Goal: Task Accomplishment & Management: Manage account settings

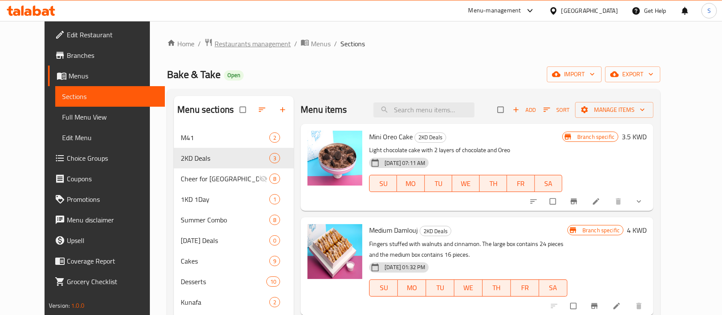
click at [240, 44] on span "Restaurants management" at bounding box center [252, 44] width 76 height 10
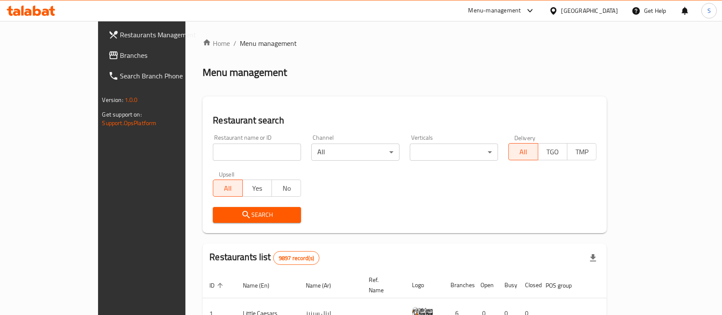
click at [214, 156] on input "search" at bounding box center [257, 151] width 88 height 17
click at [213, 151] on input "Instant Cake" at bounding box center [257, 151] width 88 height 17
type input "crown cake"
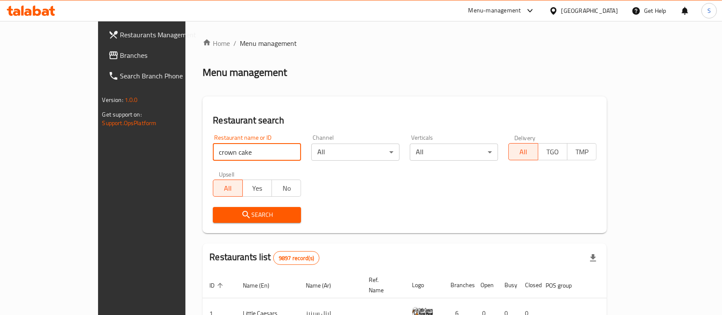
drag, startPoint x: 193, startPoint y: 149, endPoint x: 122, endPoint y: 163, distance: 72.9
click at [185, 163] on div "Home / Menu management Menu management Restaurant search Restaurant name or ID …" at bounding box center [404, 293] width 438 height 544
type input "crushie"
click button "Search" at bounding box center [257, 215] width 88 height 16
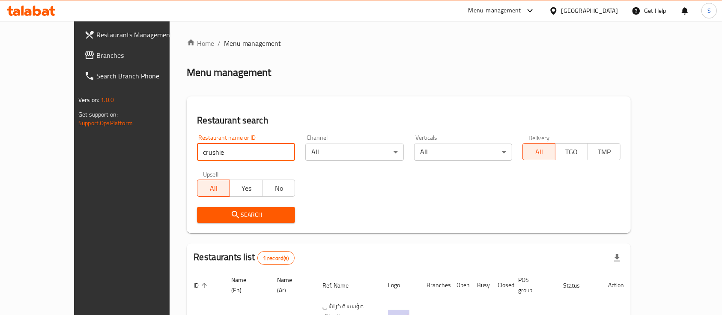
scroll to position [50, 0]
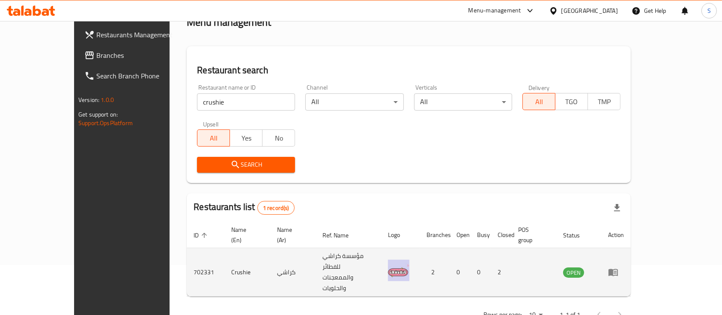
click at [187, 250] on td "702331" at bounding box center [206, 272] width 38 height 48
click at [224, 249] on td "Crushie" at bounding box center [247, 272] width 46 height 48
copy td "Crushie"
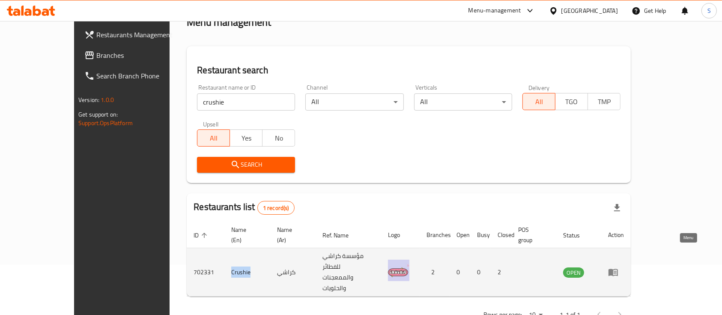
click at [624, 267] on link "enhanced table" at bounding box center [616, 272] width 16 height 10
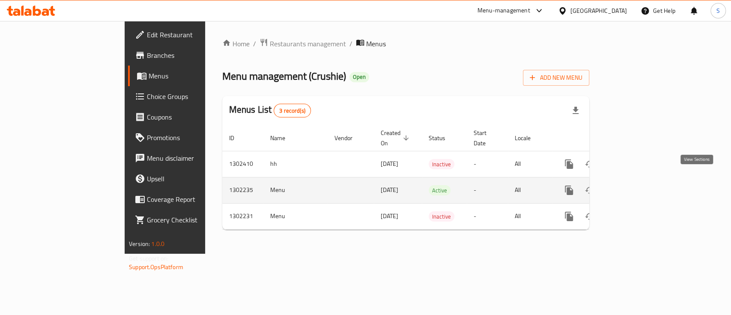
click at [636, 185] on icon "enhanced table" at bounding box center [630, 190] width 10 height 10
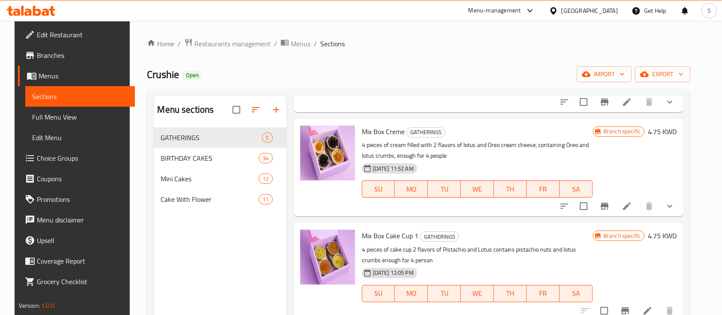
scroll to position [228, 0]
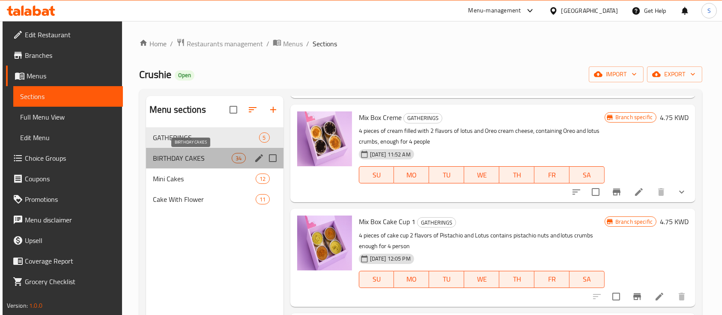
click at [179, 156] on span "BIRTHDAY CAKES" at bounding box center [192, 158] width 79 height 10
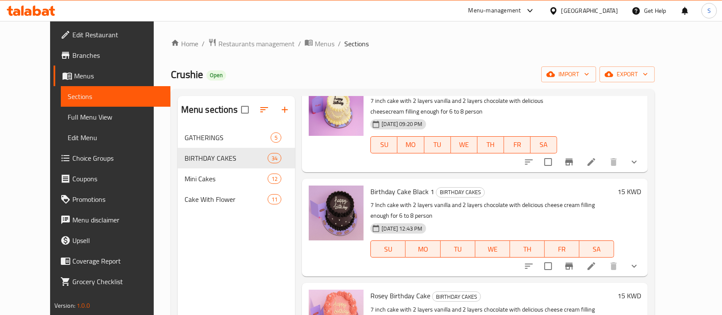
scroll to position [799, 0]
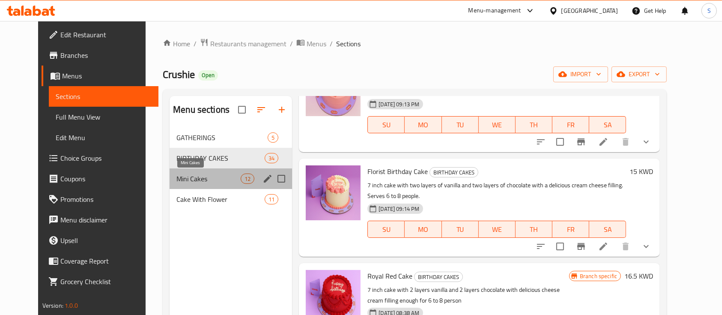
click at [176, 178] on span "Mini Cakes" at bounding box center [208, 178] width 64 height 10
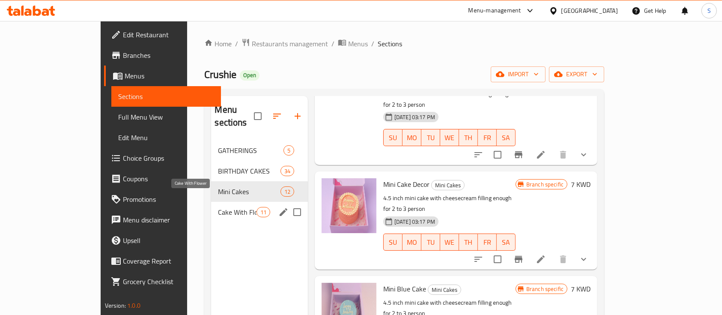
click at [218, 207] on span "Cake With Flower" at bounding box center [237, 212] width 38 height 10
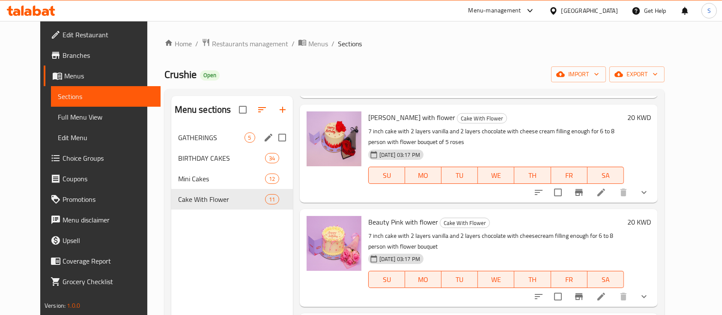
click at [223, 134] on span "GATHERINGS" at bounding box center [211, 137] width 66 height 10
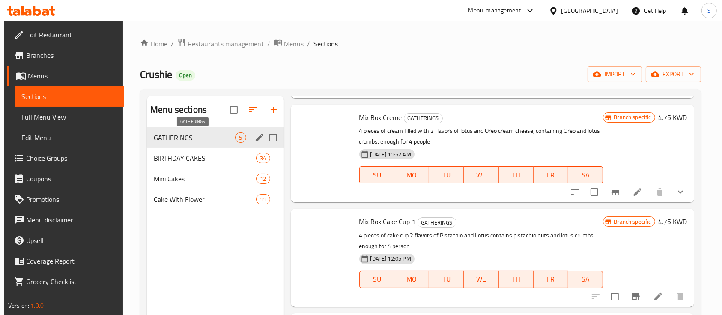
scroll to position [228, 0]
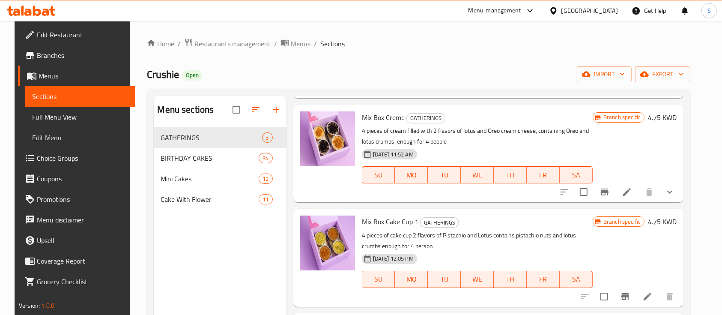
click at [223, 41] on span "Restaurants management" at bounding box center [232, 44] width 76 height 10
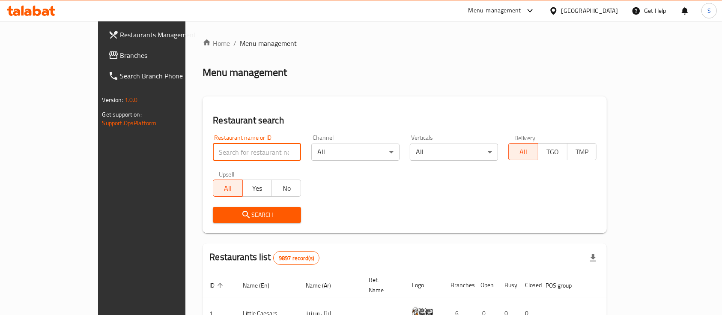
click at [222, 147] on input "search" at bounding box center [257, 151] width 88 height 17
type input "crown cake"
click at [220, 210] on span "Search" at bounding box center [257, 214] width 74 height 11
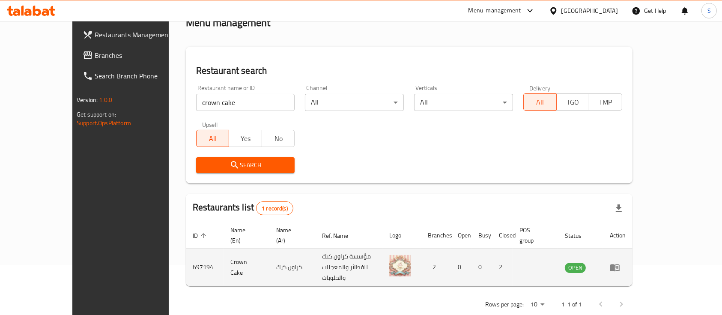
scroll to position [50, 0]
click at [619, 263] on icon "enhanced table" at bounding box center [614, 266] width 9 height 7
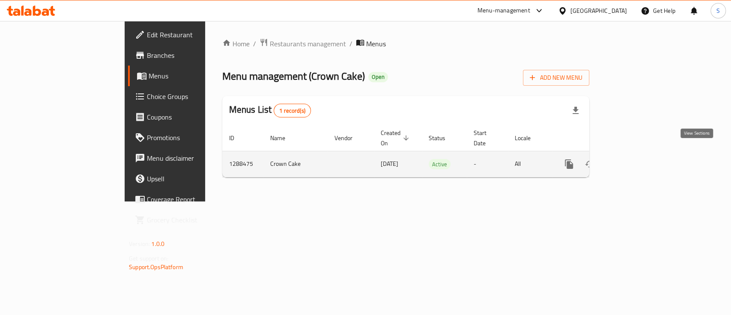
click at [636, 159] on icon "enhanced table" at bounding box center [630, 164] width 10 height 10
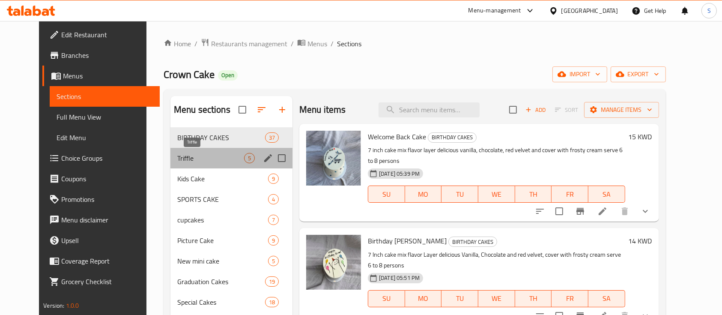
click at [189, 154] on span "Triffle" at bounding box center [210, 158] width 67 height 10
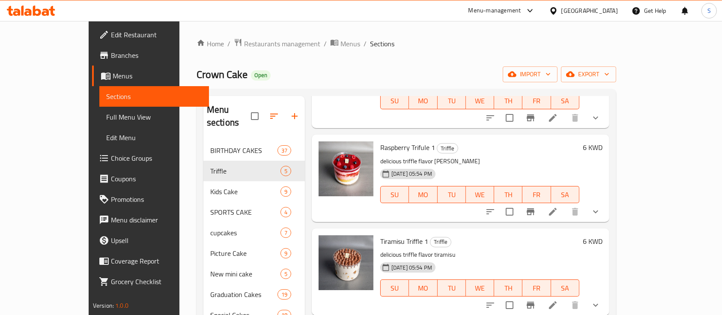
scroll to position [171, 0]
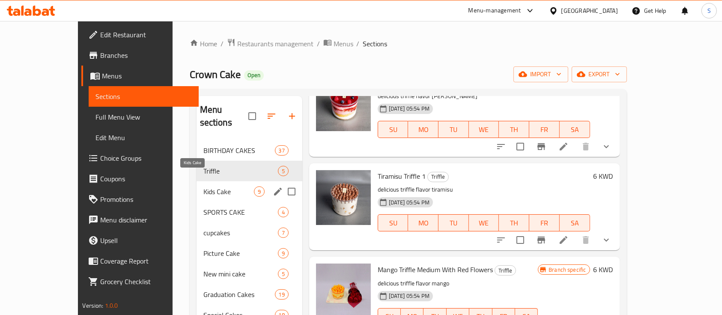
click at [203, 186] on span "Kids Cake" at bounding box center [228, 191] width 51 height 10
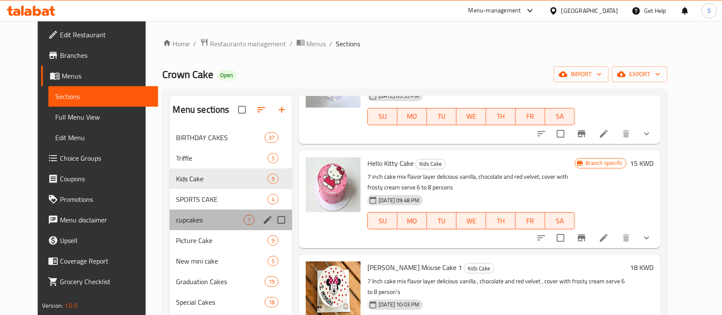
click at [195, 212] on div "cupcakes 7" at bounding box center [231, 219] width 123 height 21
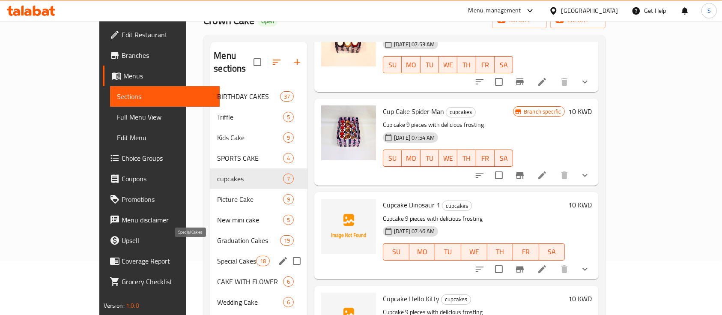
scroll to position [114, 0]
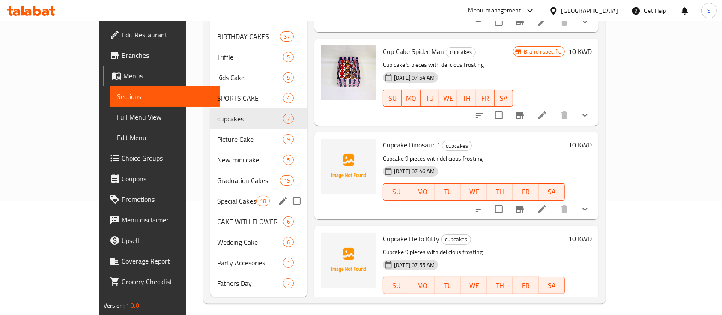
click at [210, 194] on div "Special Cakes 18" at bounding box center [258, 200] width 97 height 21
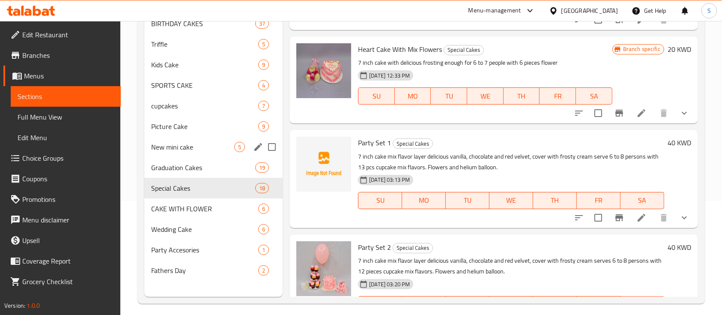
click at [190, 152] on div "New mini cake 5" at bounding box center [213, 147] width 138 height 21
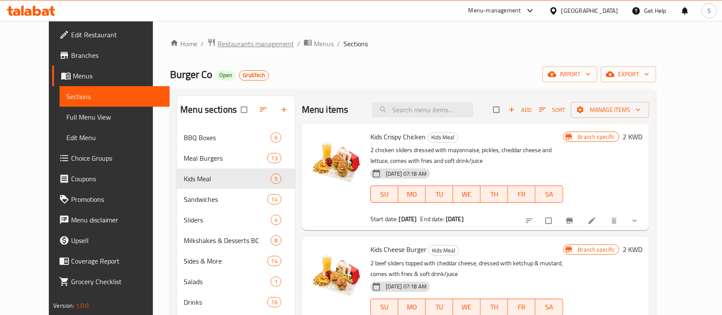
click at [227, 42] on span "Restaurants management" at bounding box center [255, 44] width 76 height 10
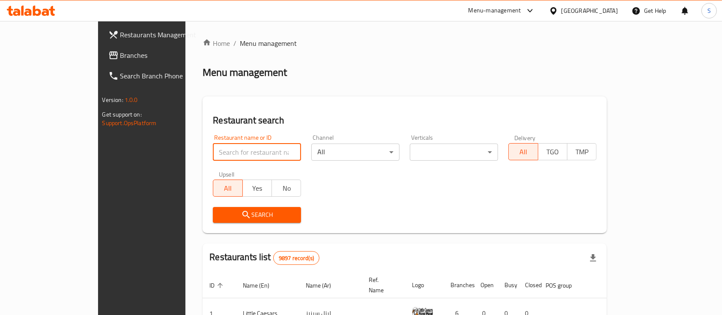
click at [213, 157] on input "search" at bounding box center [257, 151] width 88 height 17
paste input "19624"
type input "19624"
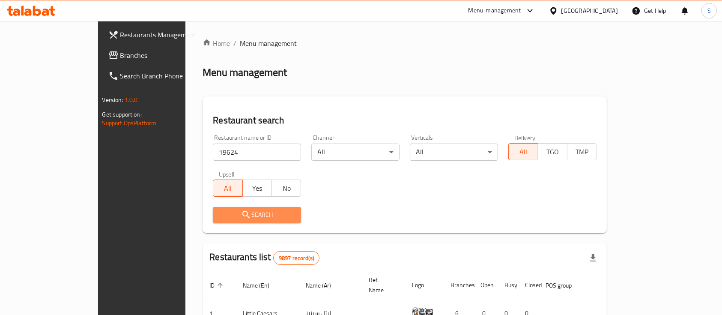
click at [241, 217] on icon "submit" at bounding box center [246, 214] width 10 height 10
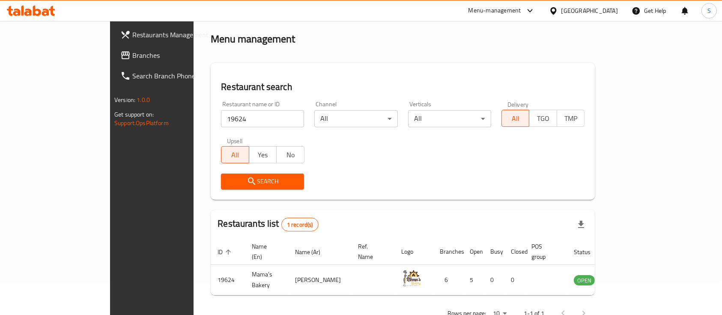
scroll to position [50, 0]
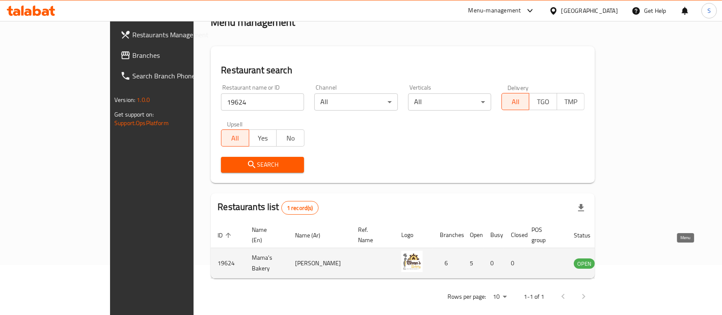
click at [634, 258] on link "enhanced table" at bounding box center [627, 263] width 16 height 10
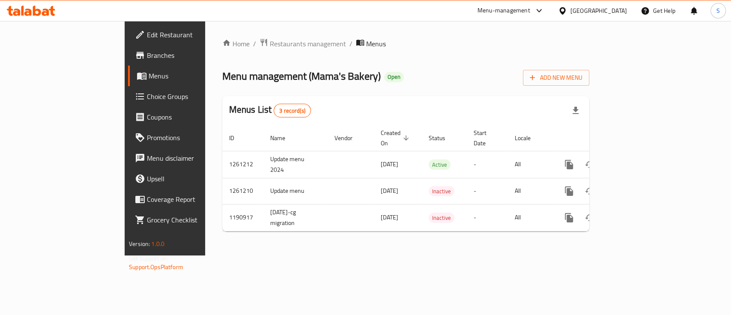
click at [551, 10] on div "Menu-management" at bounding box center [510, 10] width 80 height 21
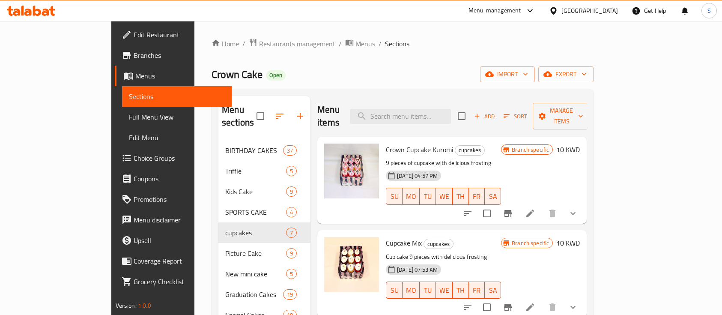
scroll to position [114, 0]
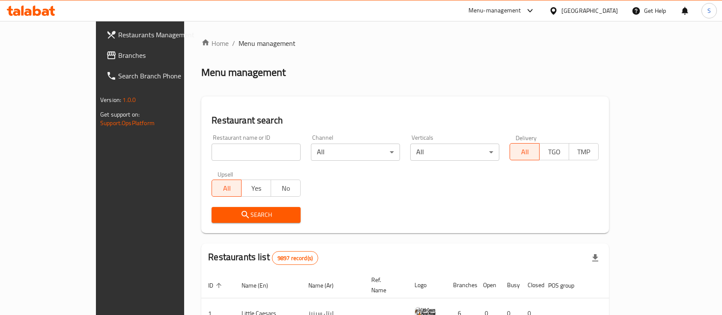
scroll to position [50, 0]
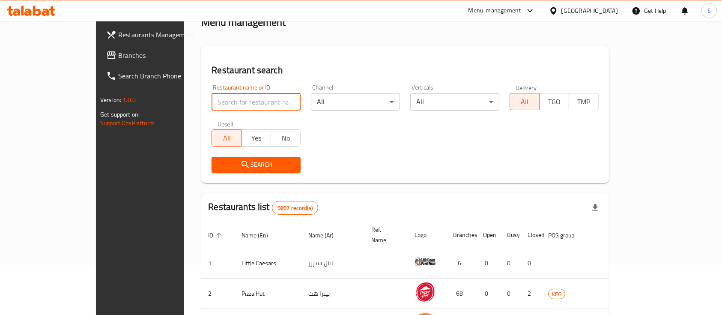
click at [211, 106] on input "search" at bounding box center [255, 101] width 89 height 17
type input "v"
type input "crushie"
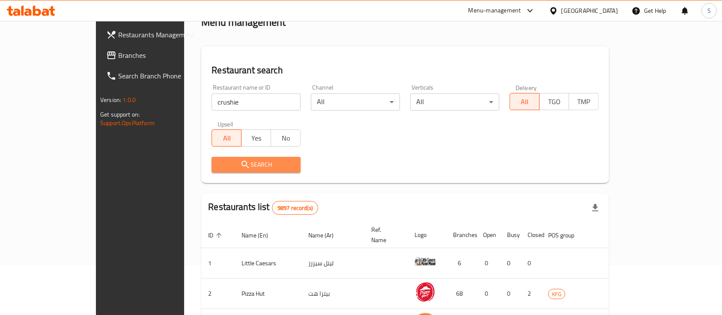
click at [219, 162] on span "Search" at bounding box center [255, 164] width 75 height 11
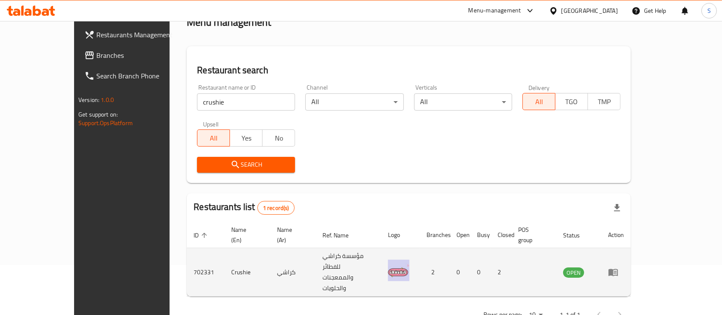
click at [224, 255] on td "Crushie" at bounding box center [247, 272] width 46 height 48
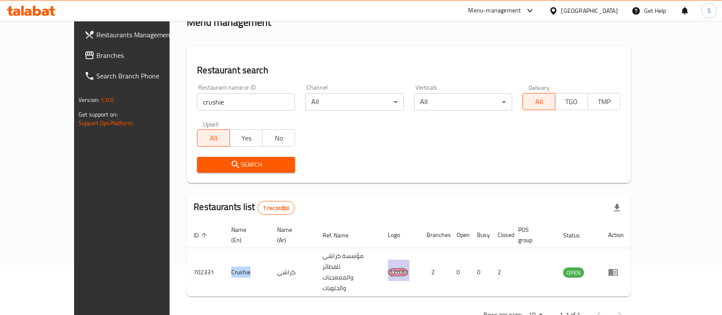
copy td "Crushie"
click at [521, 10] on div "Menu-management" at bounding box center [494, 11] width 53 height 10
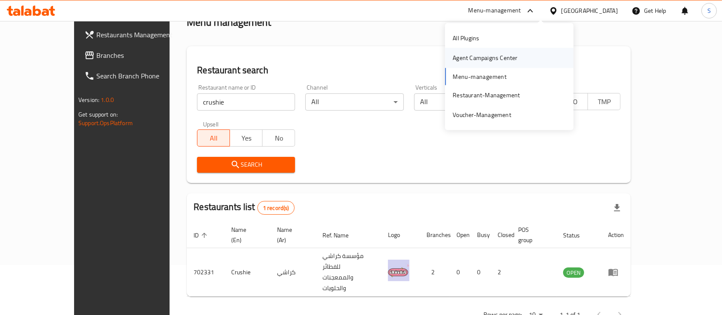
click at [509, 55] on div "Agent Campaigns Center" at bounding box center [484, 57] width 65 height 9
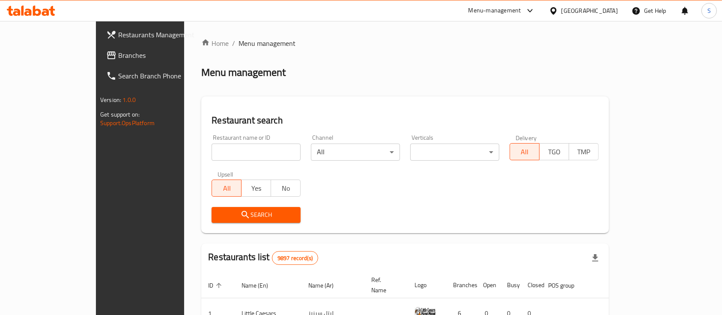
click at [220, 156] on input "search" at bounding box center [255, 151] width 89 height 17
type input "ل"
click button "Search" at bounding box center [255, 215] width 89 height 16
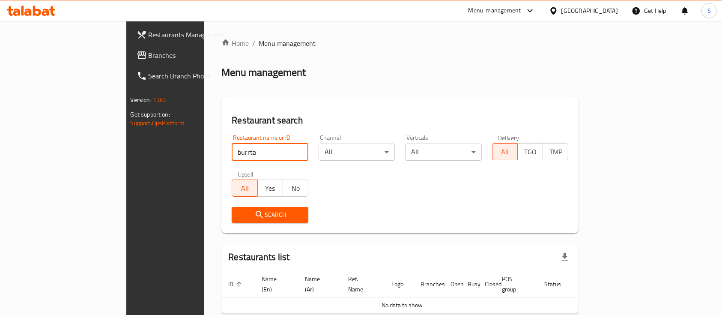
click at [232, 154] on input "burrta" at bounding box center [270, 151] width 77 height 17
click at [232, 152] on input "burrtaa" at bounding box center [270, 151] width 77 height 17
click at [232, 152] on input "burartaa" at bounding box center [270, 151] width 77 height 17
click at [232, 151] on input "burartaa" at bounding box center [270, 151] width 77 height 17
type input "burrata"
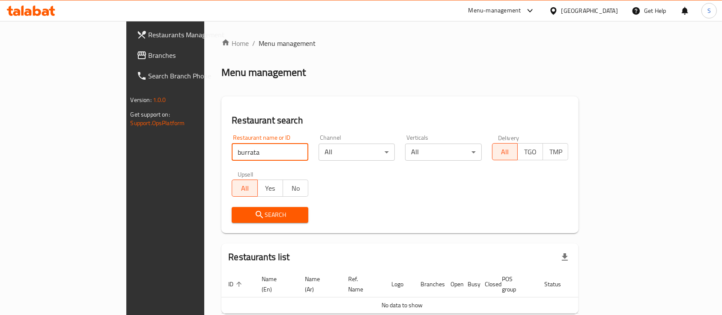
click button "Search" at bounding box center [270, 215] width 77 height 16
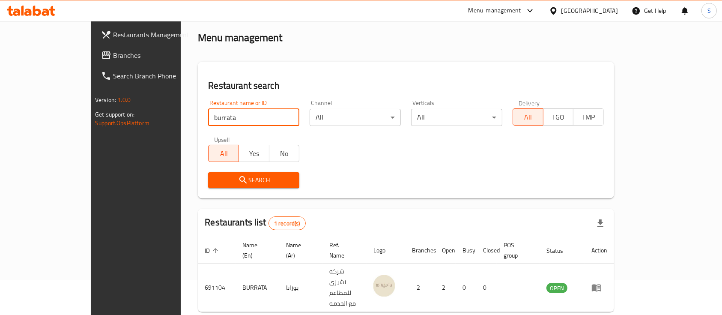
scroll to position [50, 0]
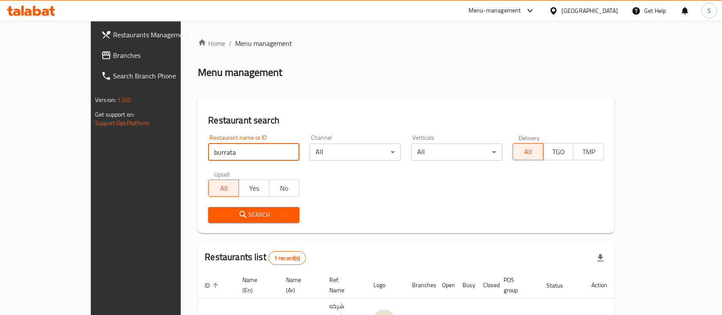
scroll to position [50, 0]
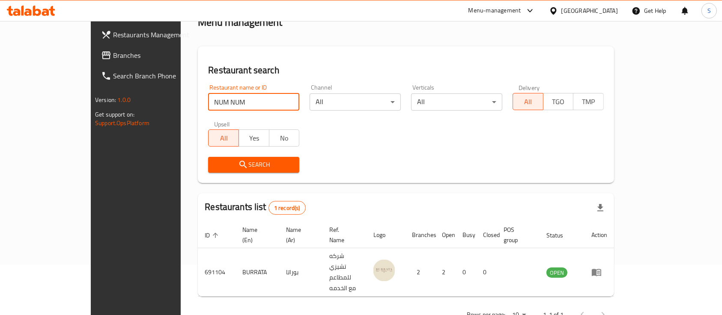
click at [210, 173] on div "Search" at bounding box center [253, 165] width 101 height 26
click at [215, 167] on span "Search" at bounding box center [253, 164] width 77 height 11
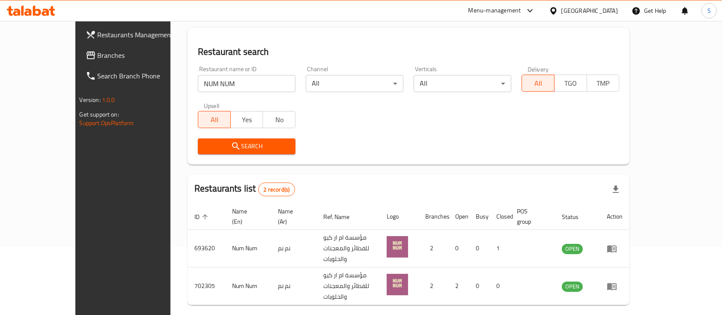
scroll to position [80, 0]
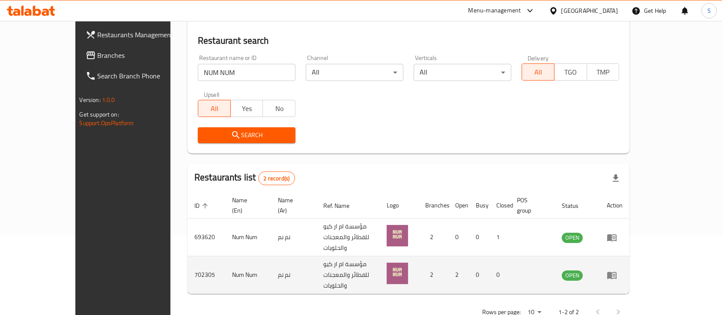
click at [187, 256] on td "702305" at bounding box center [206, 275] width 38 height 38
copy td "702305"
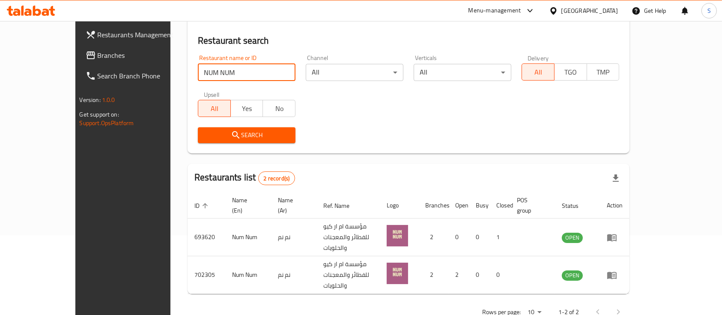
click at [226, 72] on input "NUM NUM" at bounding box center [247, 72] width 98 height 17
type input "fresh [PERSON_NAME]"
click at [232, 134] on span "Search" at bounding box center [247, 135] width 84 height 11
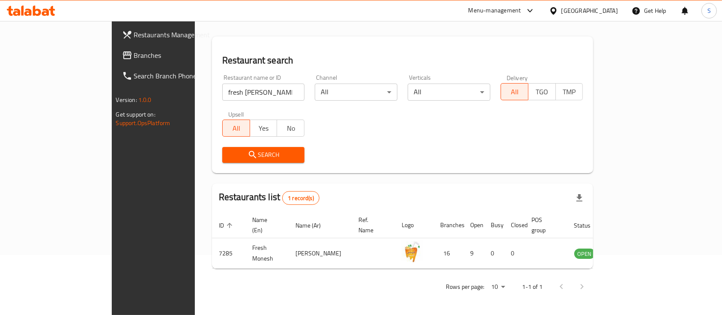
scroll to position [50, 0]
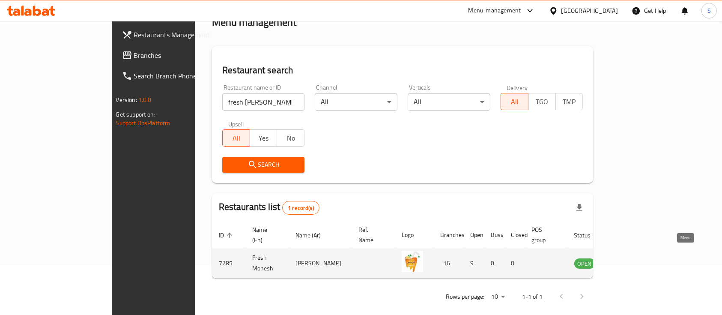
click at [635, 258] on link "enhanced table" at bounding box center [627, 263] width 16 height 10
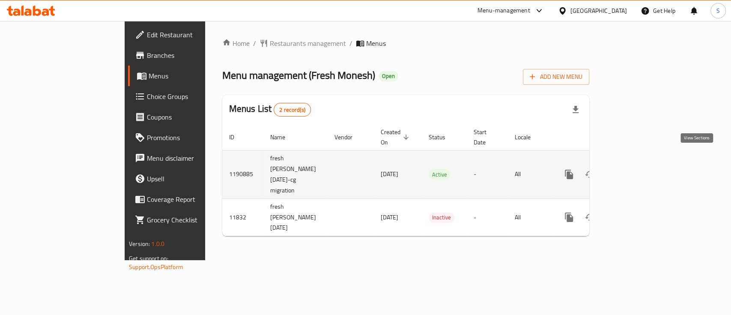
click at [636, 169] on icon "enhanced table" at bounding box center [630, 174] width 10 height 10
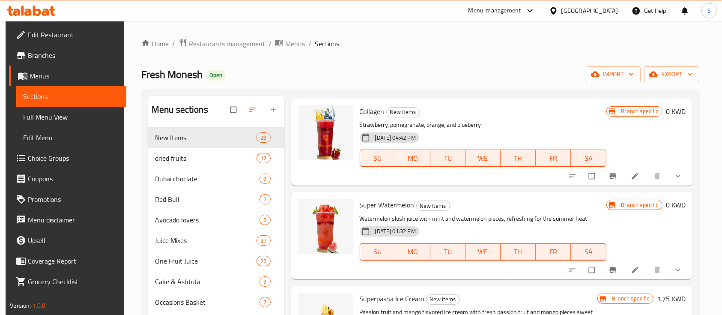
scroll to position [285, 0]
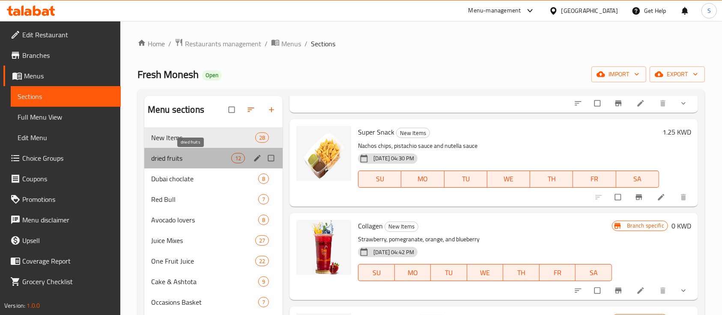
click at [203, 156] on span "dried fruits" at bounding box center [191, 158] width 80 height 10
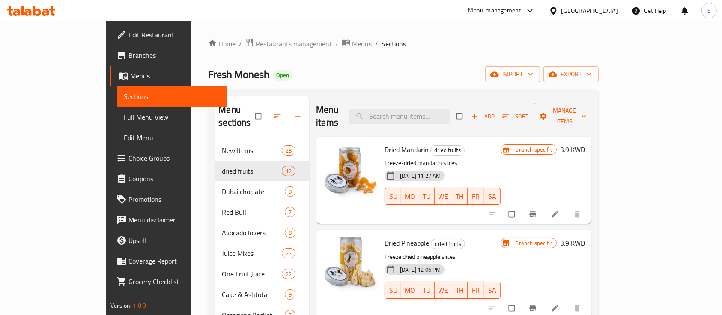
click at [471, 44] on ol "Home / Restaurants management / Menus / Sections" at bounding box center [403, 43] width 390 height 11
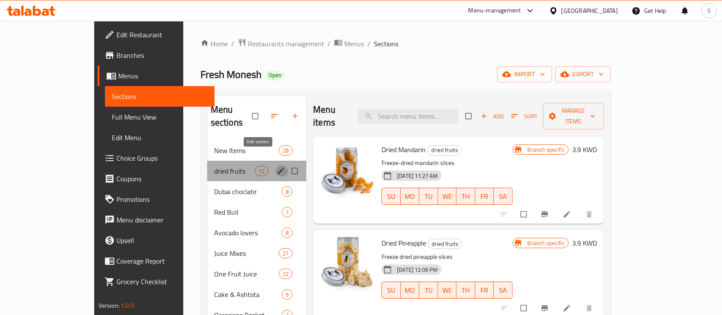
click at [277, 167] on icon "edit" at bounding box center [281, 171] width 9 height 9
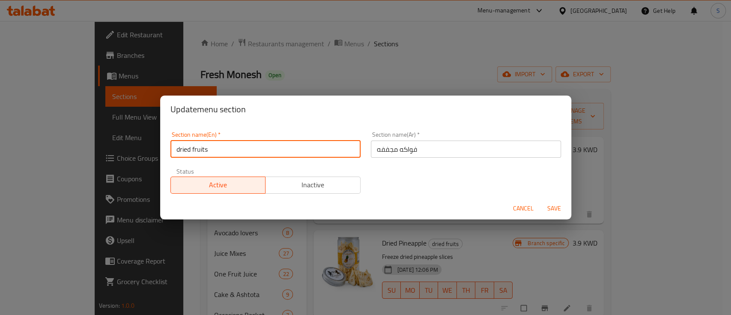
click at [178, 151] on input "dried fruits" at bounding box center [265, 148] width 190 height 17
click at [195, 152] on input "Dried fruits" at bounding box center [265, 148] width 190 height 17
type input "Dried Fruits"
click at [547, 206] on span "Save" at bounding box center [554, 208] width 21 height 11
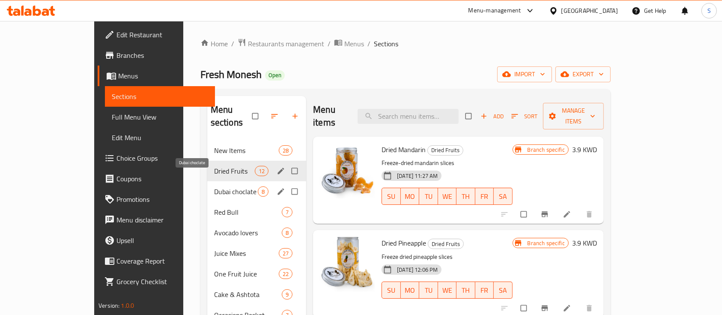
click at [214, 186] on span "Dubai choclate" at bounding box center [236, 191] width 44 height 10
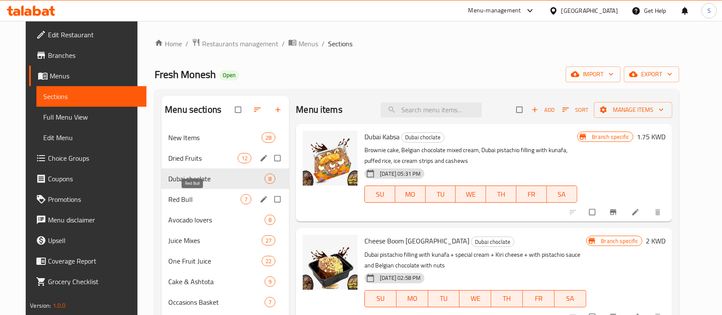
click at [177, 201] on span "Red Bull" at bounding box center [204, 199] width 72 height 10
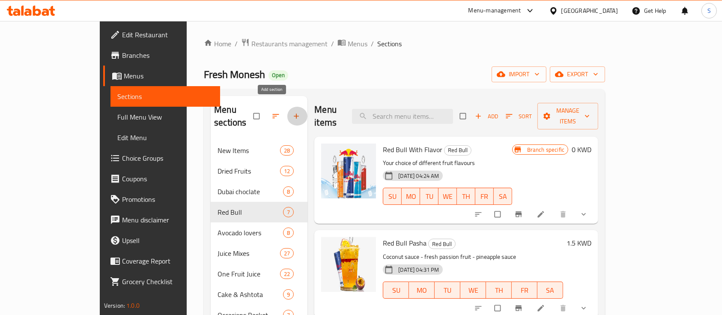
click at [292, 112] on icon "button" at bounding box center [296, 116] width 9 height 9
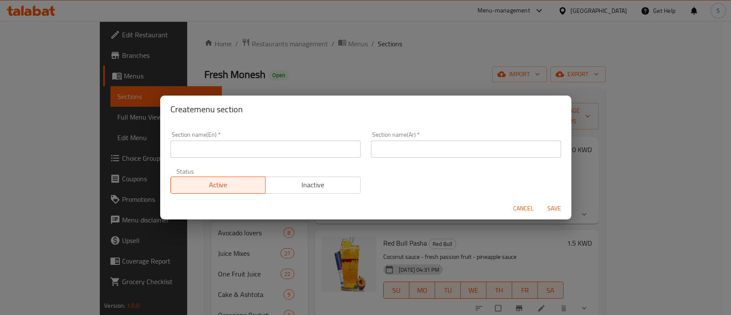
click at [238, 151] on input "text" at bounding box center [265, 148] width 190 height 17
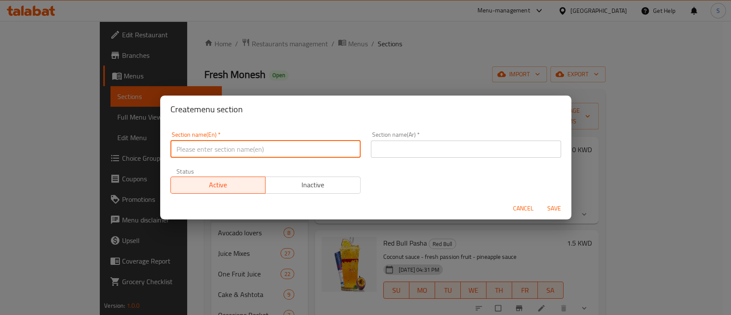
type input "2KD Deals"
click at [406, 141] on input "text" at bounding box center [466, 148] width 190 height 17
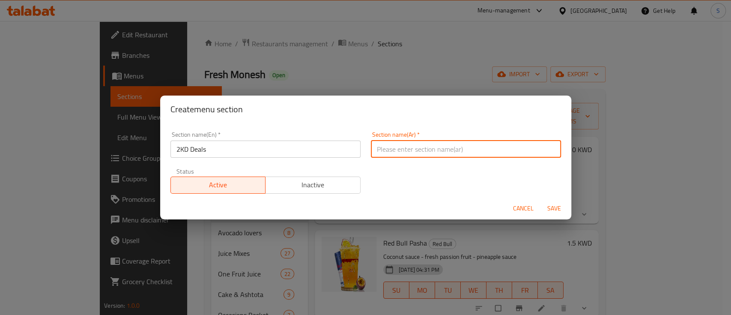
type input "عروض 2دينار"
click at [551, 204] on span "Save" at bounding box center [554, 208] width 21 height 11
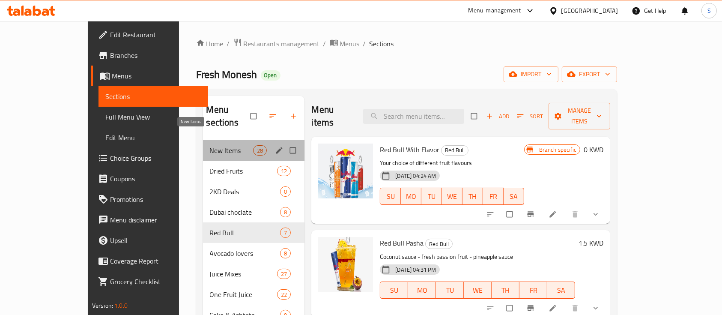
click at [212, 145] on span "New Items" at bounding box center [232, 150] width 44 height 10
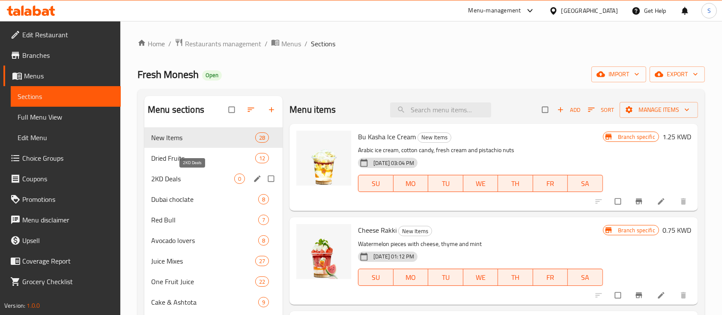
click at [218, 175] on span "2KD Deals" at bounding box center [192, 178] width 83 height 10
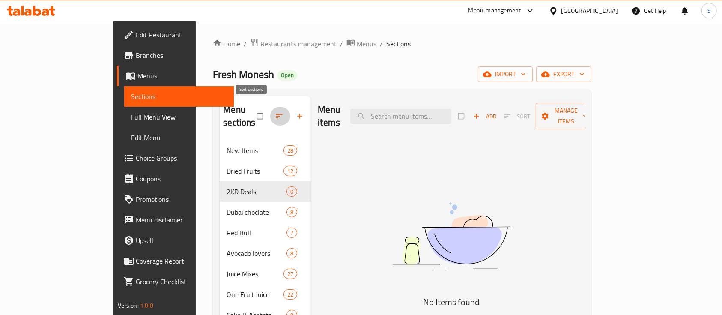
click at [275, 112] on icon "button" at bounding box center [279, 116] width 9 height 9
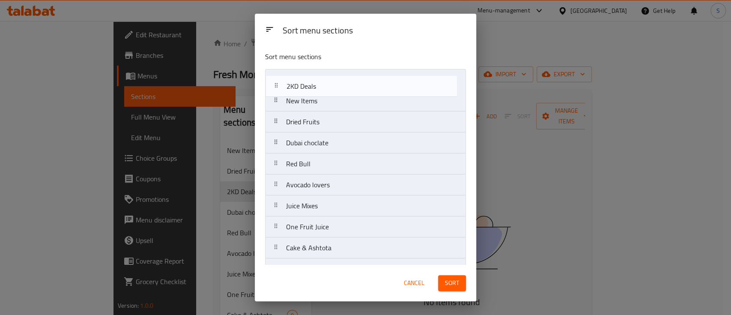
drag, startPoint x: 327, startPoint y: 127, endPoint x: 327, endPoint y: 79, distance: 47.9
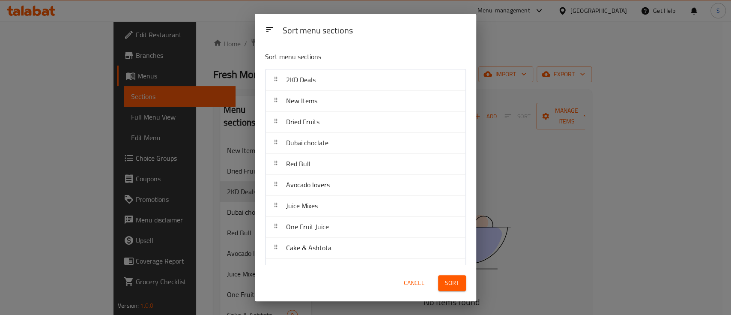
click at [455, 281] on span "Sort" at bounding box center [452, 282] width 14 height 11
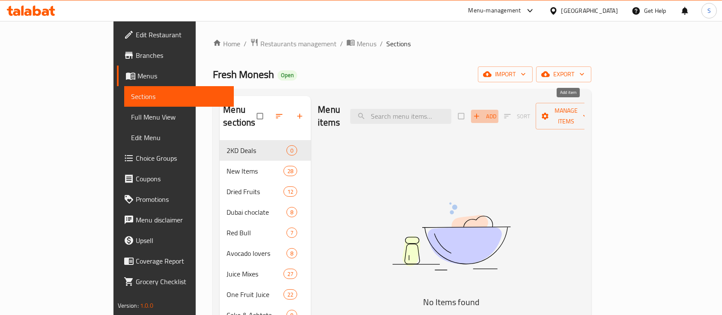
click at [496, 111] on span "Add" at bounding box center [484, 116] width 23 height 10
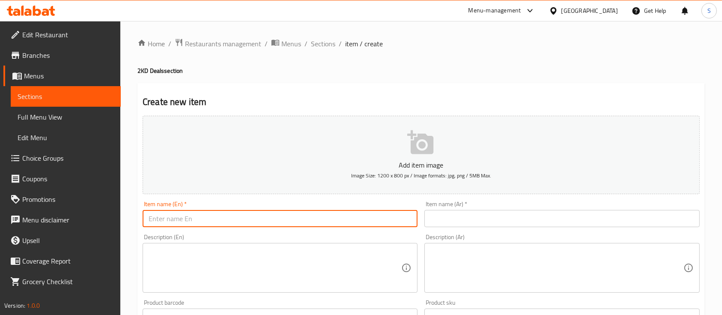
click at [253, 221] on input "text" at bounding box center [280, 218] width 275 height 17
type input "S"
drag, startPoint x: 311, startPoint y: 253, endPoint x: 311, endPoint y: 259, distance: 6.4
click at [311, 254] on div "Description (En)" at bounding box center [280, 268] width 275 height 50
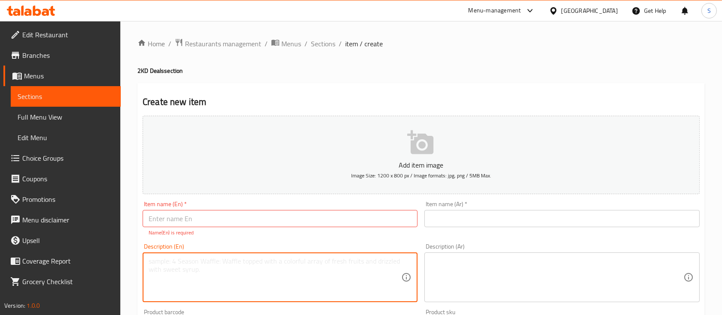
paste textarea "2 Dinar Offer: Your choice of mojito with chocolate pancake and super snack"
click at [167, 260] on textarea "2 Dinar Offer: Your choice of mojito with chocolate pancake and super snack" at bounding box center [275, 277] width 253 height 41
type textarea "2 Kd Offer: Your choice of mojito with chocolate pancake and super snack"
click at [510, 275] on textarea at bounding box center [556, 277] width 253 height 41
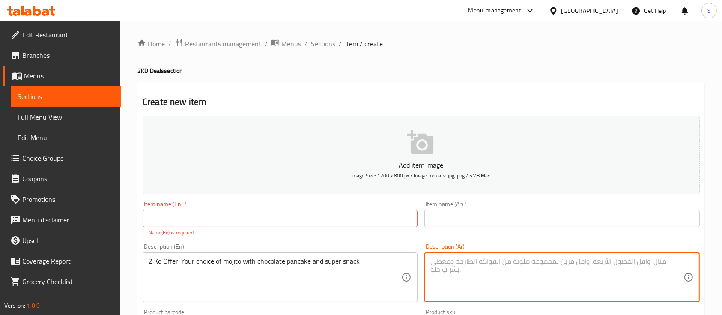
paste textarea "عرض 2 دينار اختيارك من موهيتو مع بان كيك شوكليت وسوبر سناك"
type textarea "عرض 2 دينار اختيارك من موهيتو مع بان كيك شوكليت وسوبر سناك"
click at [468, 222] on input "text" at bounding box center [561, 218] width 275 height 17
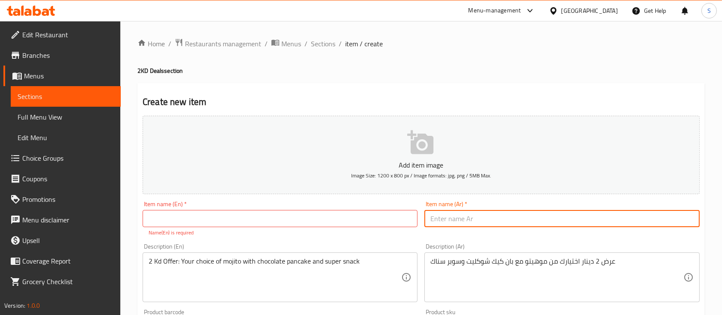
click at [428, 160] on p "Add item image" at bounding box center [421, 165] width 530 height 10
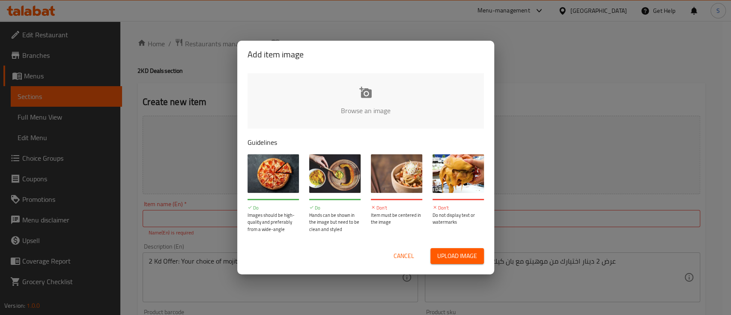
click at [371, 101] on input "file" at bounding box center [654, 113] width 815 height 80
click at [372, 100] on input "file" at bounding box center [654, 113] width 815 height 80
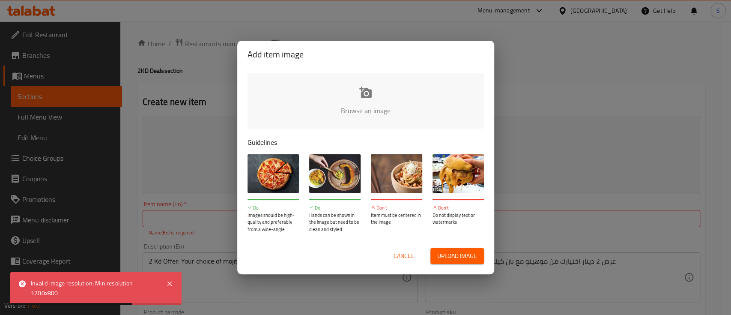
click at [342, 103] on input "file" at bounding box center [654, 113] width 815 height 80
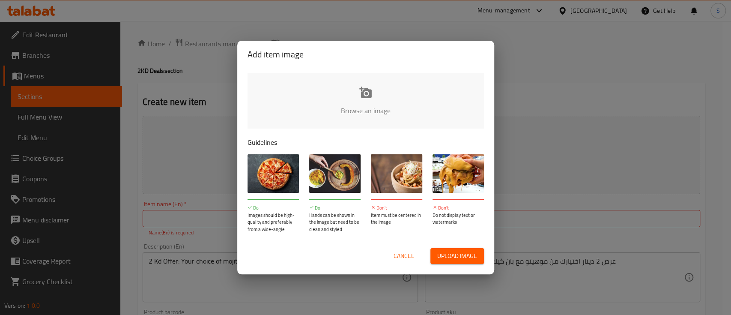
type input "C:\fakepath\talbat22_page-0001 (1).jpg"
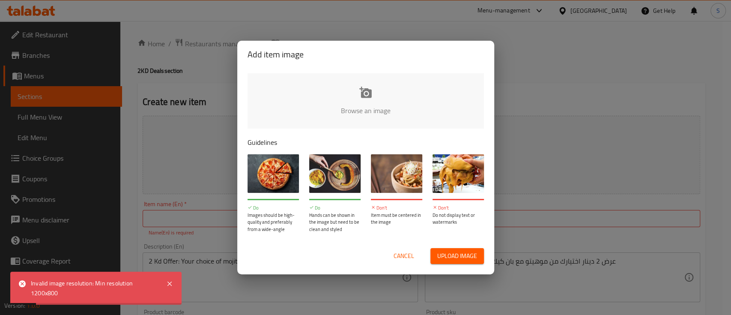
click at [399, 254] on span "Cancel" at bounding box center [403, 255] width 21 height 11
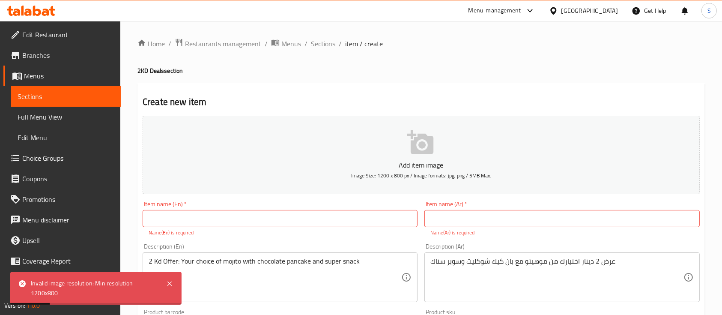
scroll to position [171, 0]
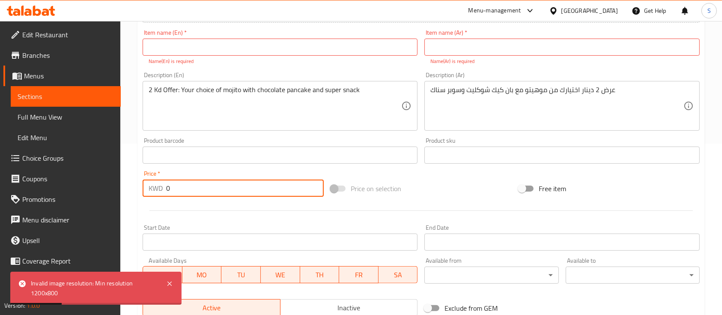
drag, startPoint x: 212, startPoint y: 187, endPoint x: 128, endPoint y: 205, distance: 86.7
click at [128, 205] on div "Home / Restaurants management / Menus / Sections / item / create 2KD Deals sect…" at bounding box center [420, 146] width 601 height 593
type input "3.5"
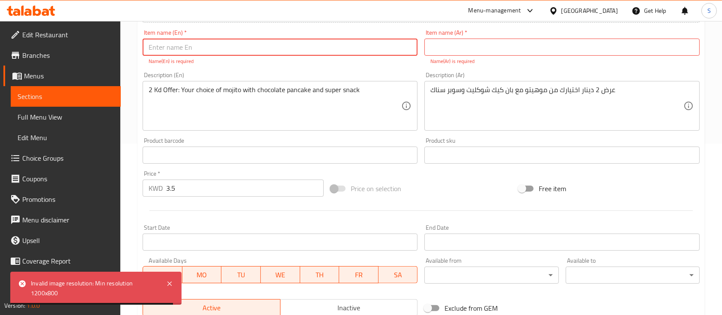
click at [234, 50] on input "text" at bounding box center [280, 47] width 275 height 17
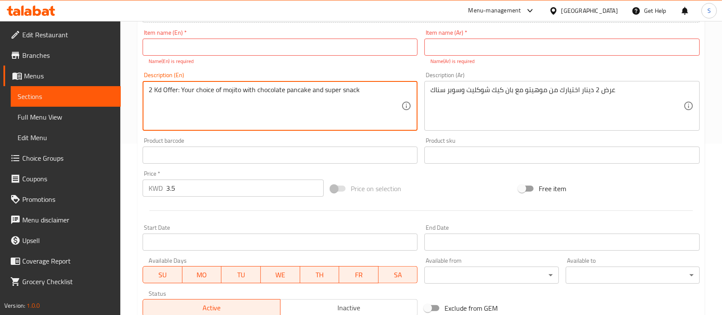
click at [350, 90] on textarea "2 Kd Offer: Your choice of mojito with chocolate pancake and super snack" at bounding box center [275, 106] width 253 height 41
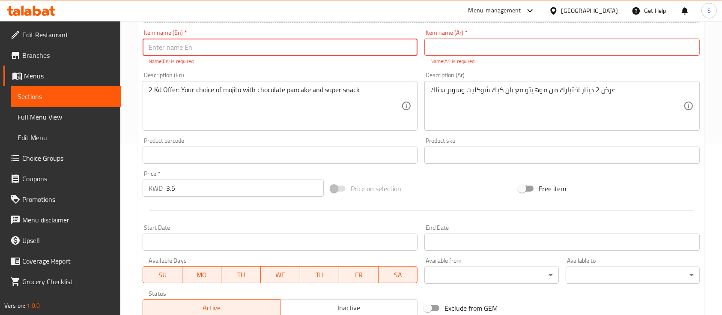
click at [169, 48] on input "text" at bounding box center [280, 47] width 275 height 17
paste input "snack"
click at [149, 50] on input "snack" at bounding box center [280, 47] width 275 height 17
click at [182, 48] on input "Snack" at bounding box center [280, 47] width 275 height 17
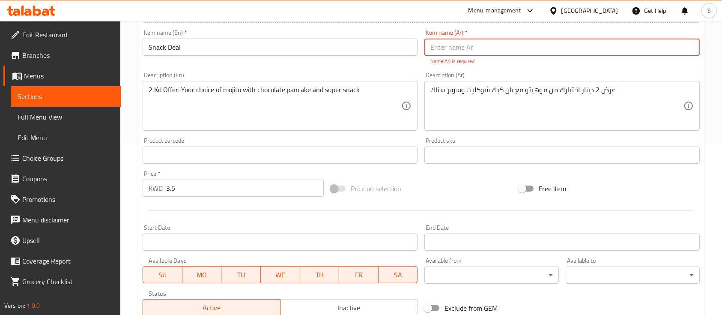
click at [182, 48] on input "Snack Deal" at bounding box center [280, 47] width 275 height 17
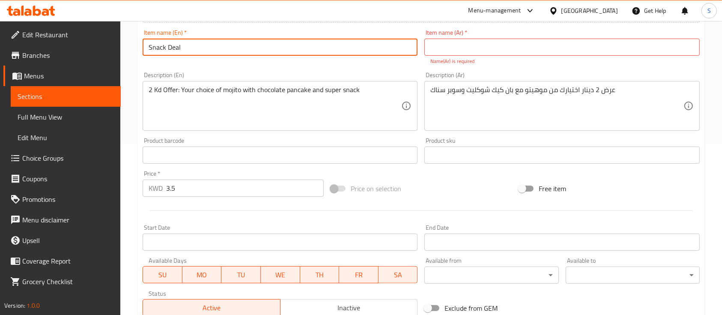
click at [182, 48] on input "Snack Deal" at bounding box center [280, 47] width 275 height 17
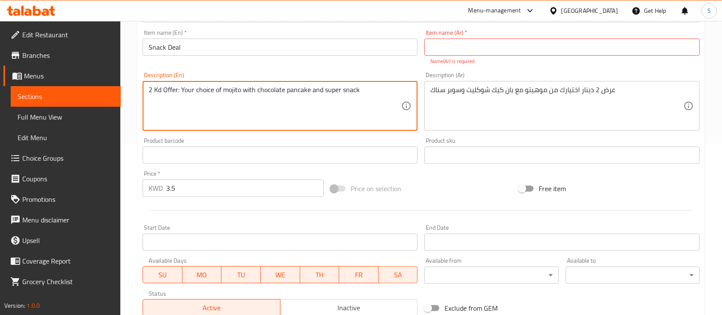
drag, startPoint x: 178, startPoint y: 92, endPoint x: 144, endPoint y: 84, distance: 34.7
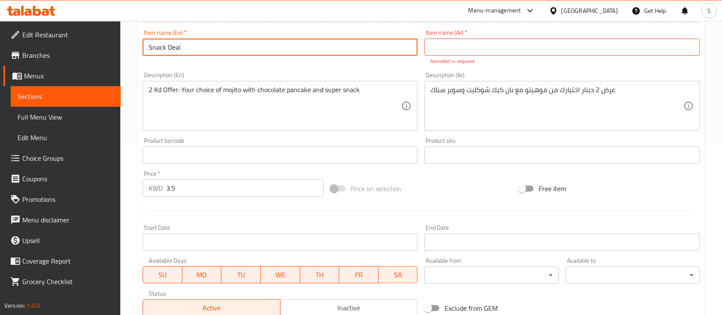
click at [177, 51] on input "Snack Deal" at bounding box center [280, 47] width 275 height 17
click at [176, 51] on input "Snack Deal" at bounding box center [280, 47] width 275 height 17
paste input "2 Kd Offer"
type input "2 Kd Offer"
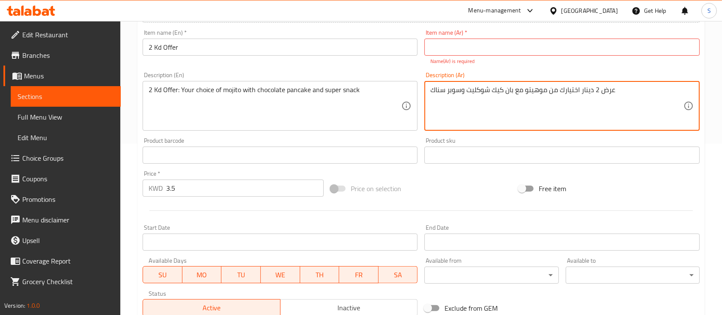
drag, startPoint x: 583, startPoint y: 91, endPoint x: 595, endPoint y: 92, distance: 12.0
click at [578, 90] on textarea "عرض 2 دينار اختيارك من موهيتو مع بان كيك شوكليت وسوبر سناك" at bounding box center [556, 106] width 253 height 41
drag, startPoint x: 582, startPoint y: 92, endPoint x: 618, endPoint y: 93, distance: 36.4
click at [618, 93] on textarea "عرض 2 دينار اختيارك من موهيتو مع بان كيك شوكليت وسوبر سناك" at bounding box center [556, 106] width 253 height 41
drag, startPoint x: 559, startPoint y: 48, endPoint x: 552, endPoint y: 46, distance: 6.6
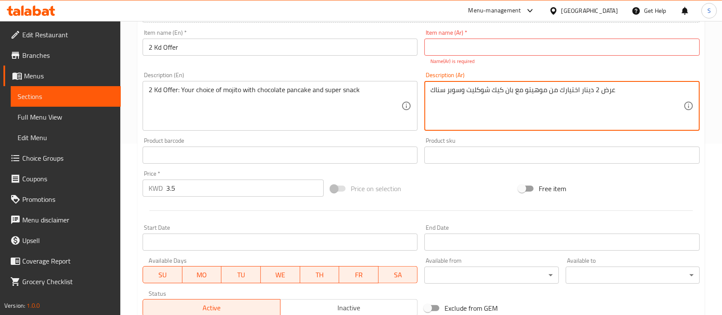
click at [559, 48] on input "text" at bounding box center [561, 47] width 275 height 17
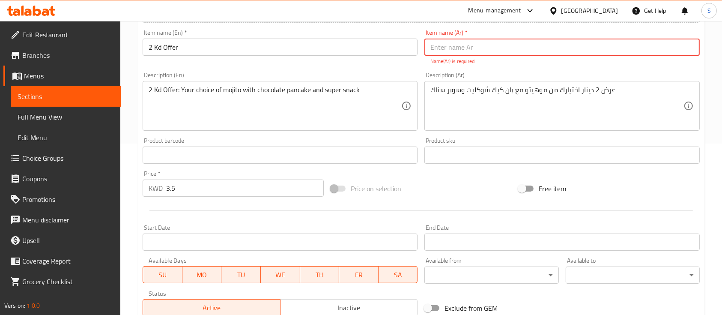
paste input "عرض 2 دينار"
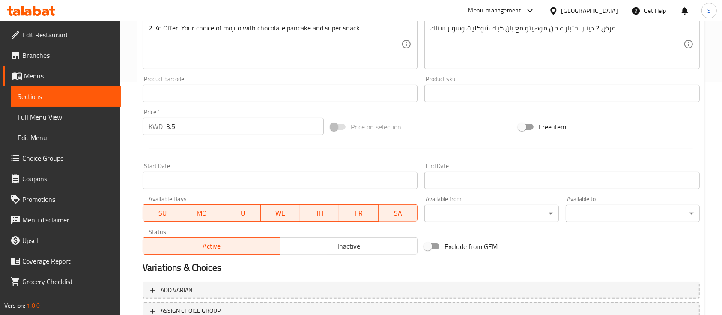
scroll to position [285, 0]
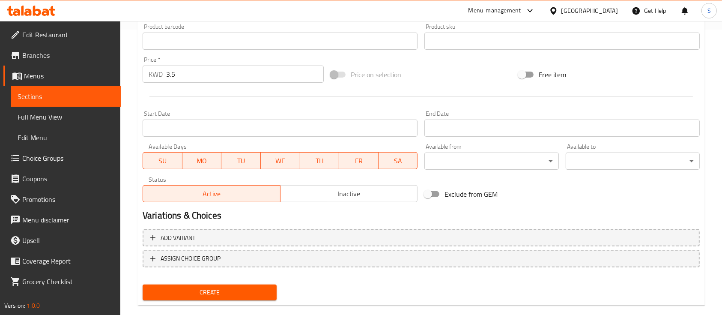
type input "عرض 2 دينار"
click at [246, 293] on div "Create" at bounding box center [209, 292] width 141 height 23
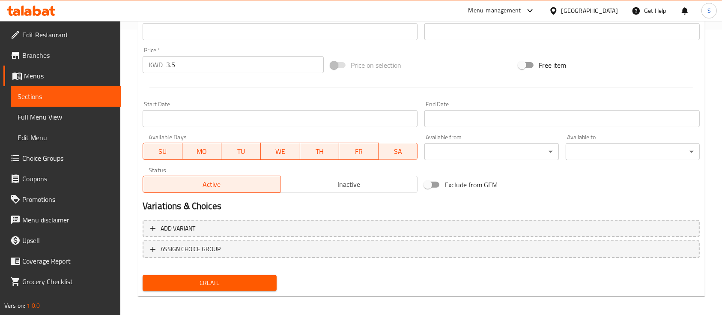
click at [204, 285] on span "Create" at bounding box center [209, 282] width 120 height 11
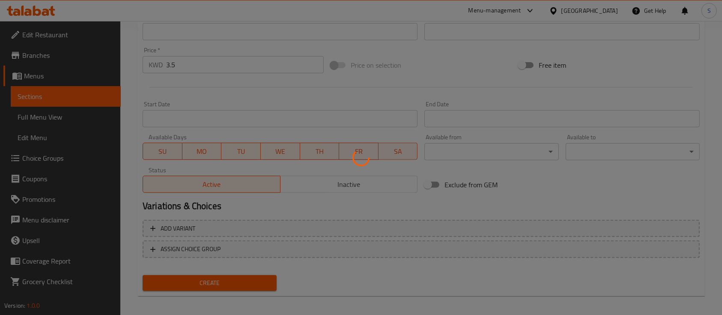
type input "0"
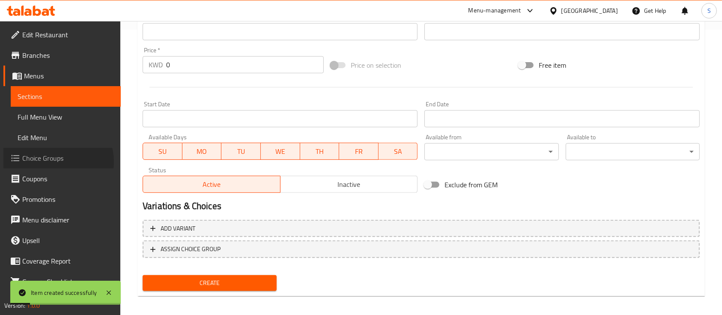
click at [57, 161] on span "Choice Groups" at bounding box center [68, 158] width 92 height 10
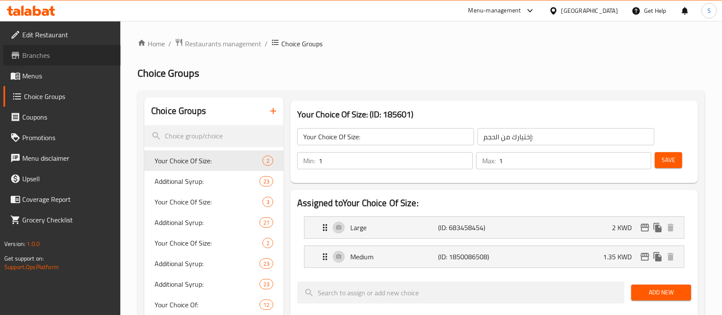
click at [65, 57] on span "Branches" at bounding box center [68, 55] width 92 height 10
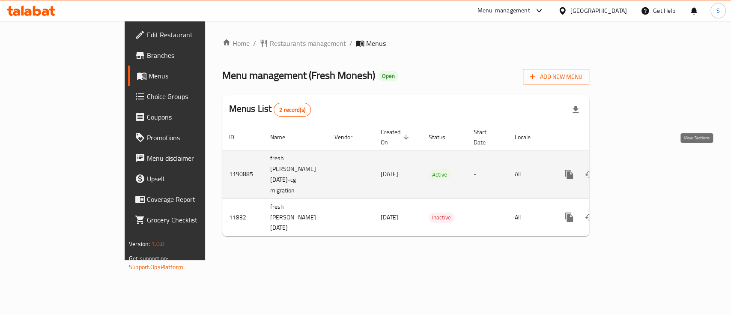
click at [641, 164] on link "enhanced table" at bounding box center [630, 174] width 21 height 21
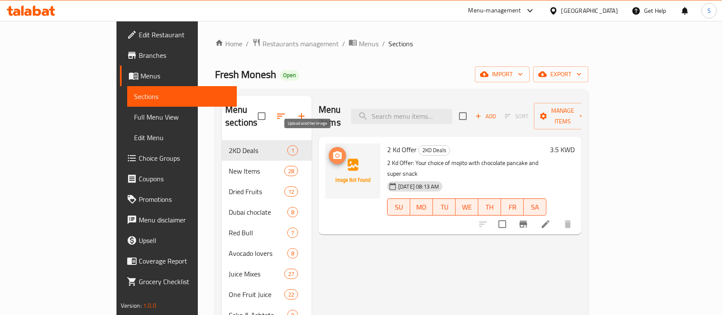
click at [332, 150] on icon "upload picture" at bounding box center [337, 155] width 10 height 10
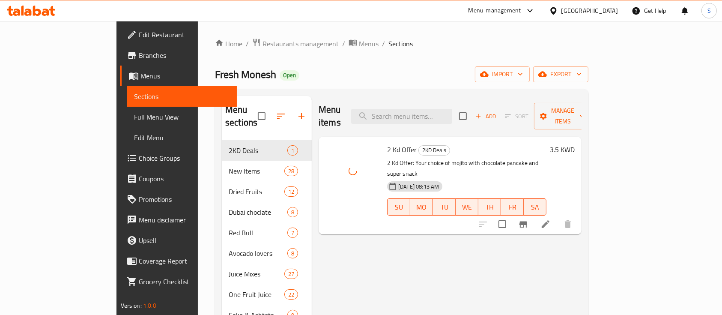
click at [387, 143] on span "2 Kd Offer" at bounding box center [402, 149] width 30 height 13
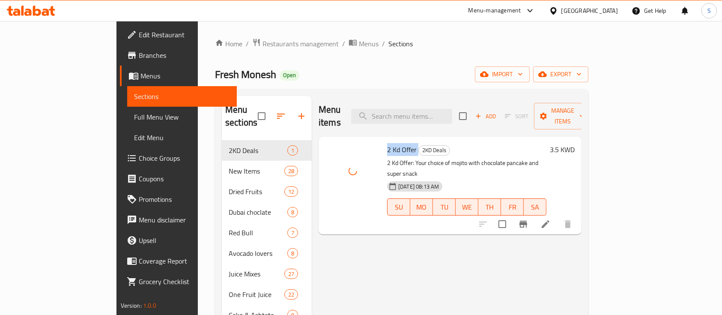
click at [387, 143] on span "2 Kd Offer" at bounding box center [402, 149] width 30 height 13
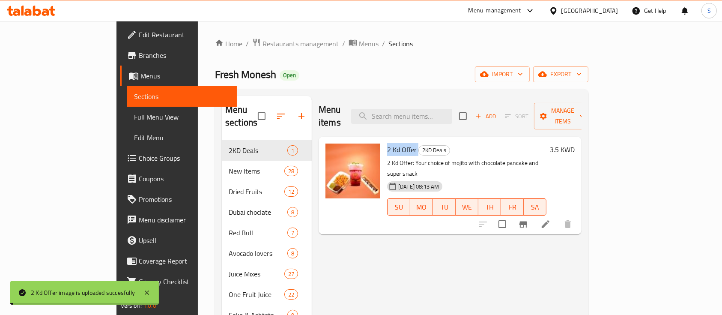
click at [387, 143] on span "2 Kd Offer" at bounding box center [402, 149] width 30 height 13
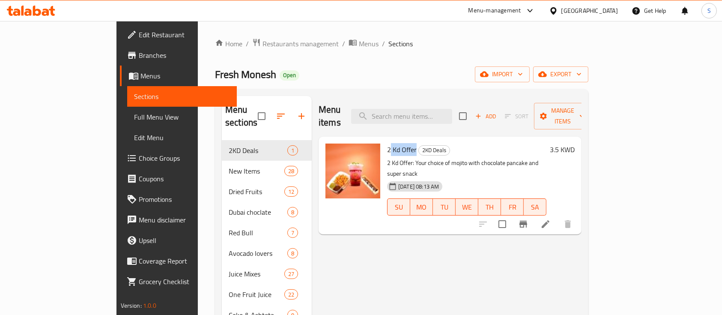
drag, startPoint x: 387, startPoint y: 138, endPoint x: 362, endPoint y: 138, distance: 25.7
click at [387, 143] on h6 "2 Kd Offer 2KD Deals" at bounding box center [466, 149] width 159 height 12
click at [387, 143] on span "2 Kd Offer" at bounding box center [402, 149] width 30 height 13
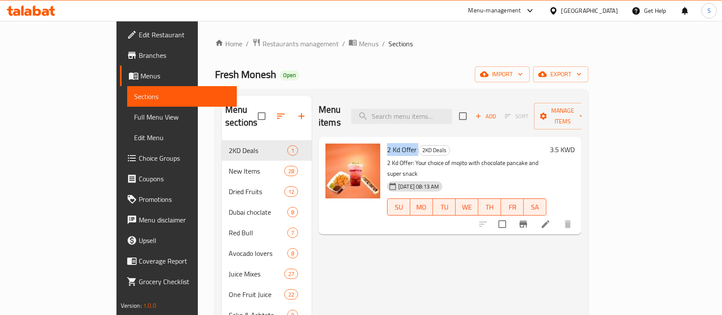
click at [387, 143] on span "2 Kd Offer" at bounding box center [402, 149] width 30 height 13
copy h6 "2 Kd Offer"
click at [139, 161] on span "Choice Groups" at bounding box center [185, 158] width 92 height 10
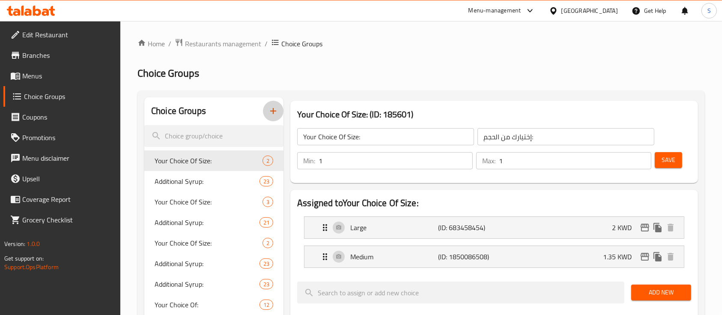
click at [274, 110] on icon "button" at bounding box center [273, 111] width 6 height 6
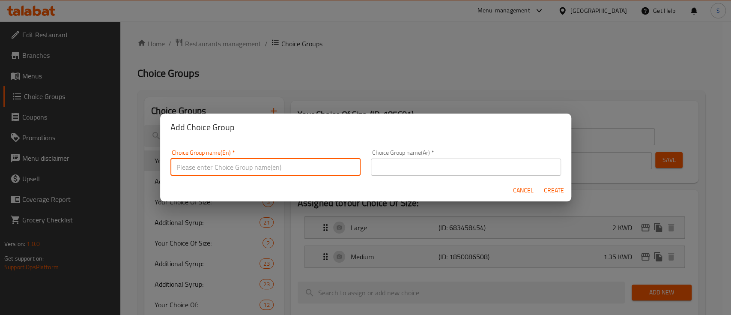
click at [235, 171] on input "text" at bounding box center [265, 166] width 190 height 17
click at [223, 170] on input "Your Choise of Size :" at bounding box center [265, 166] width 190 height 17
paste input "771541"
click at [220, 167] on input "Your Choise of mojito:" at bounding box center [265, 166] width 190 height 17
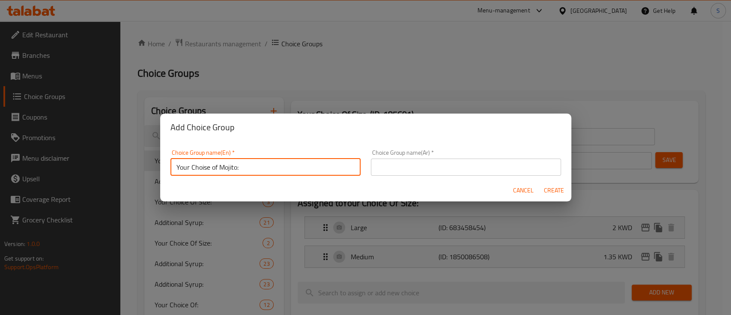
type input "Your Choise of Mojito:"
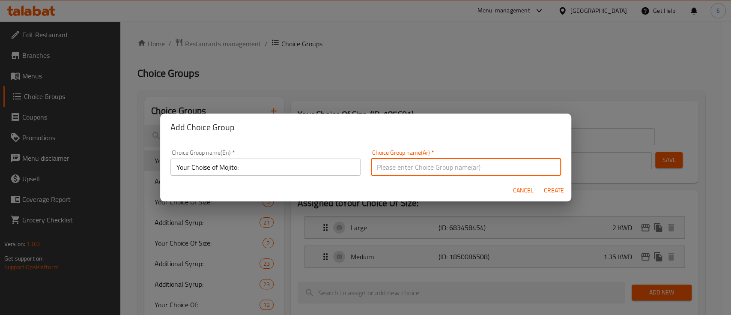
click at [472, 159] on input "text" at bounding box center [466, 166] width 190 height 17
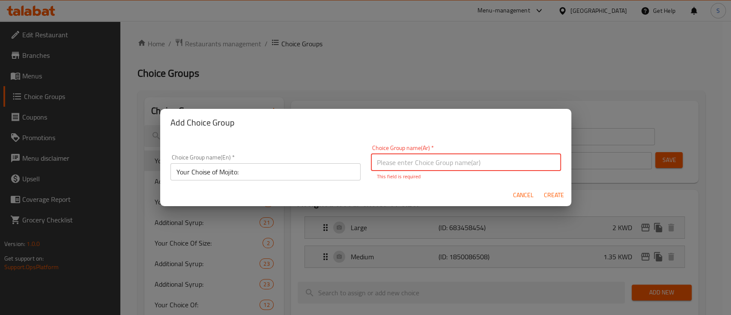
click at [413, 165] on input "text" at bounding box center [466, 162] width 190 height 17
click at [382, 163] on input "اختيارك من عدد مولتن" at bounding box center [466, 162] width 190 height 17
type input "اختيارك من عدد موهيتو"
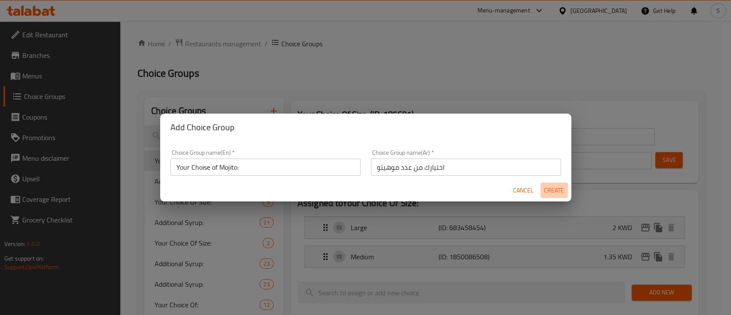
click at [555, 190] on span "Create" at bounding box center [554, 190] width 21 height 11
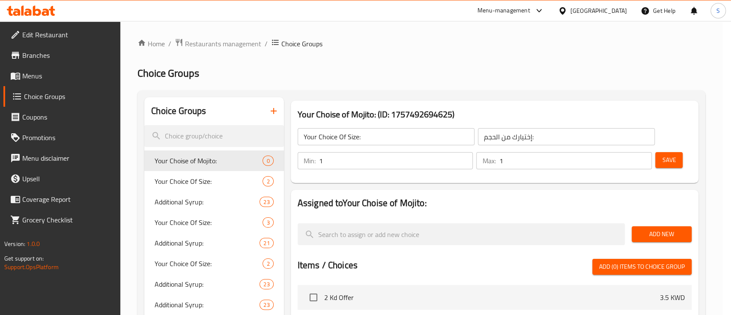
type input "Your Choise of Mojito:"
type input "اختيارك من عدد موهيتو"
type input "0"
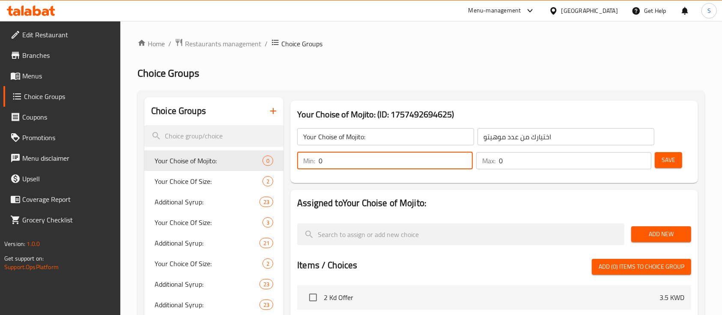
drag, startPoint x: 370, startPoint y: 163, endPoint x: 292, endPoint y: 171, distance: 77.9
click at [292, 171] on div "Min: 0 ​ Max: 0 ​ Save" at bounding box center [492, 160] width 401 height 27
type input "1"
click at [486, 172] on div "Min: 1 ​ Max: 0 ​" at bounding box center [474, 161] width 361 height 24
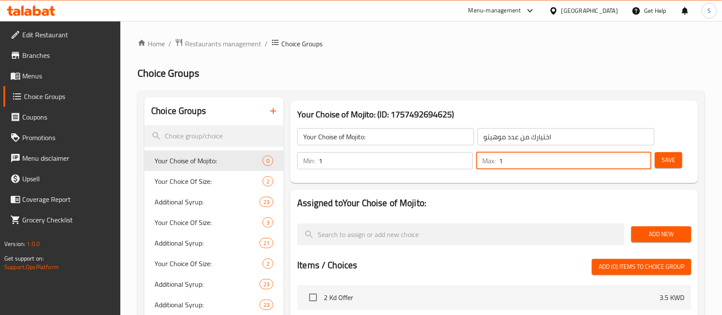
type input "1"
click at [353, 138] on input "Your Choise of Mojito:" at bounding box center [385, 136] width 177 height 17
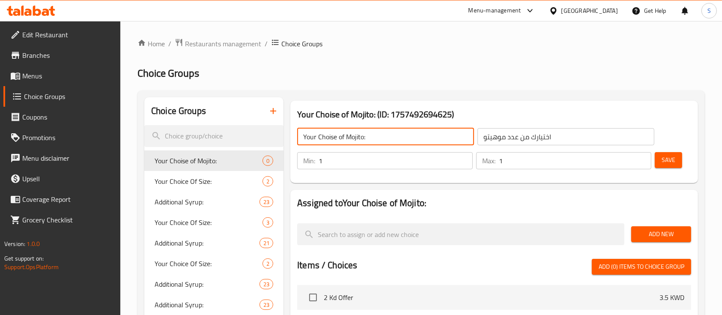
click at [353, 138] on input "Your Choise of Mojito:" at bounding box center [385, 136] width 177 height 17
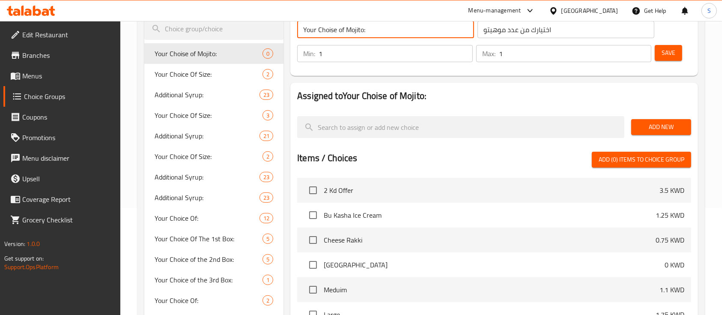
scroll to position [171, 0]
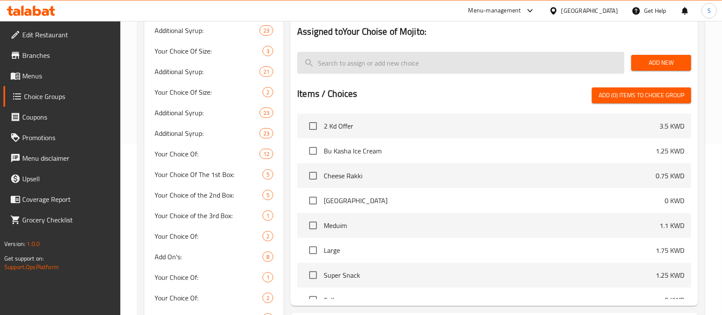
click at [364, 63] on input "search" at bounding box center [460, 63] width 327 height 22
paste input "Mojito"
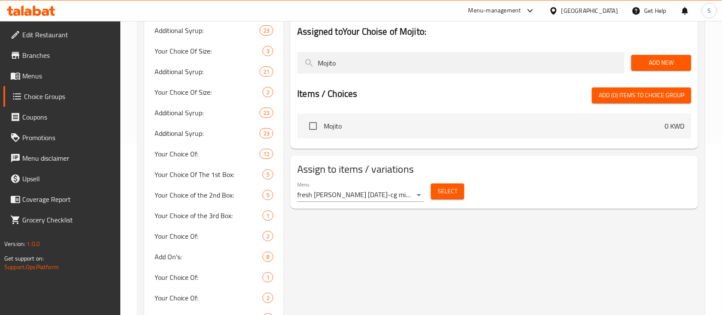
click at [387, 125] on span "Mojito" at bounding box center [494, 126] width 341 height 10
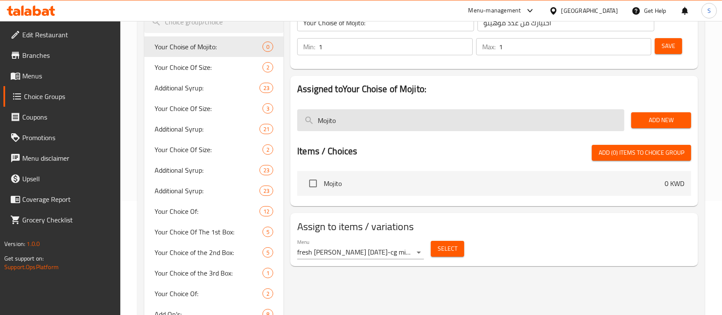
scroll to position [0, 0]
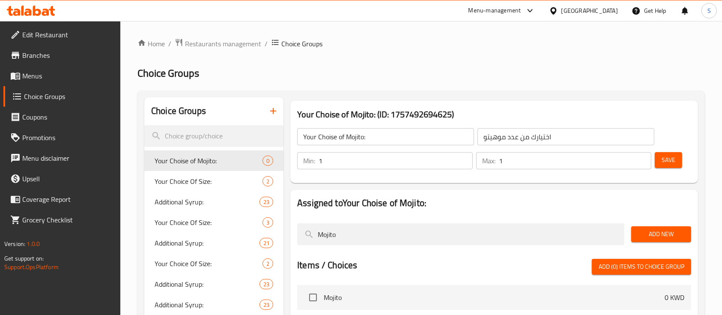
click at [490, 139] on input "اختيارك من عدد موهيتو" at bounding box center [565, 136] width 177 height 17
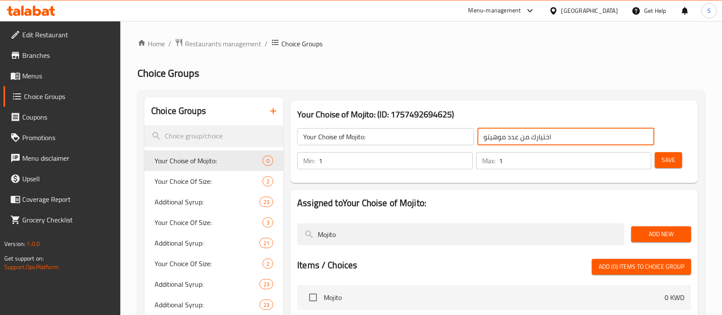
click at [490, 139] on input "اختيارك من عدد موهيتو" at bounding box center [565, 136] width 177 height 17
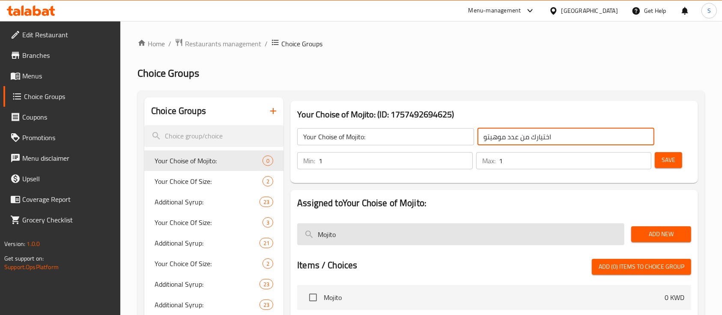
click at [325, 237] on input "Mojito" at bounding box center [460, 234] width 327 height 22
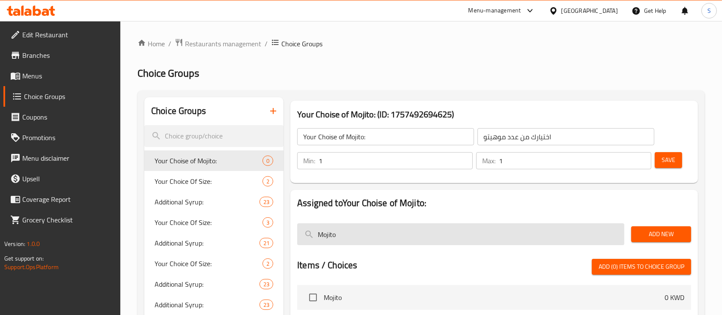
click at [325, 237] on input "Mojito" at bounding box center [460, 234] width 327 height 22
paste input "موهيتو"
type input "موهيتو"
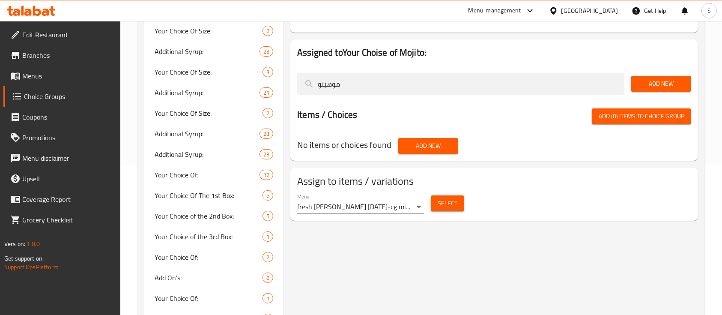
scroll to position [114, 0]
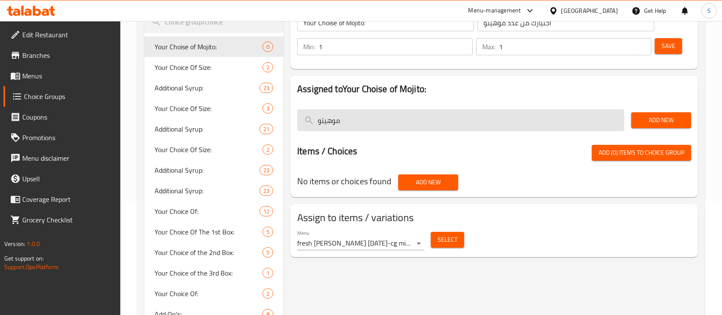
drag, startPoint x: 338, startPoint y: 126, endPoint x: 314, endPoint y: 128, distance: 24.1
click at [314, 128] on input "موهيتو" at bounding box center [460, 120] width 327 height 22
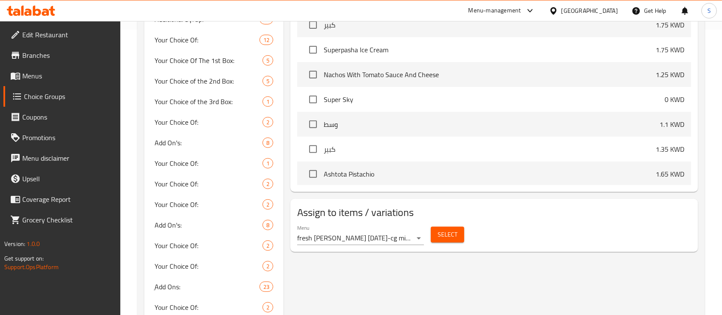
scroll to position [456, 0]
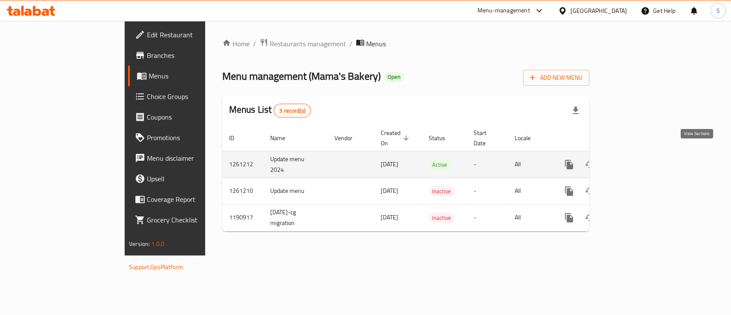
click at [636, 159] on icon "enhanced table" at bounding box center [630, 164] width 10 height 10
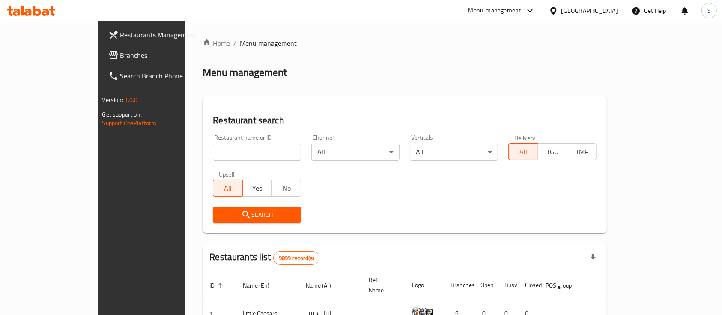
click at [226, 160] on input "search" at bounding box center [257, 151] width 88 height 17
type input "ب"
type input "fresh [PERSON_NAME]"
click button "Search" at bounding box center [257, 215] width 88 height 16
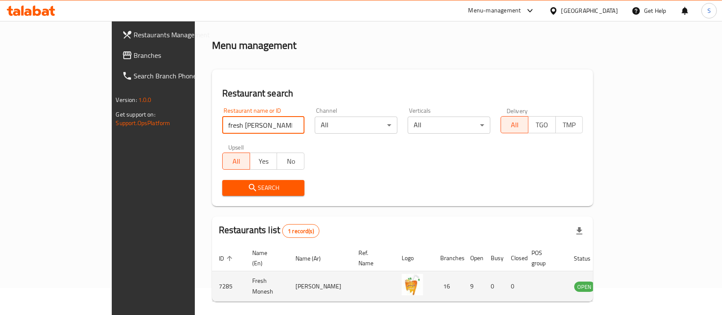
scroll to position [50, 0]
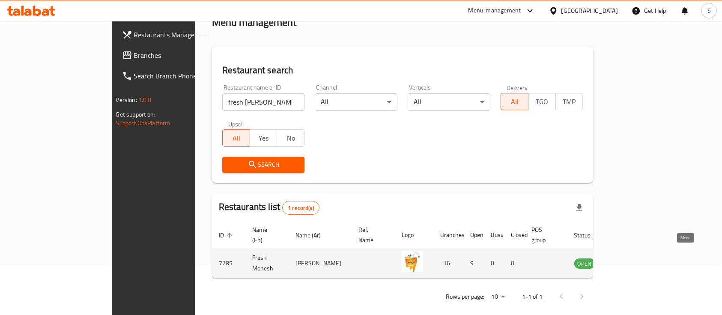
click at [629, 258] on icon "enhanced table" at bounding box center [624, 263] width 10 height 10
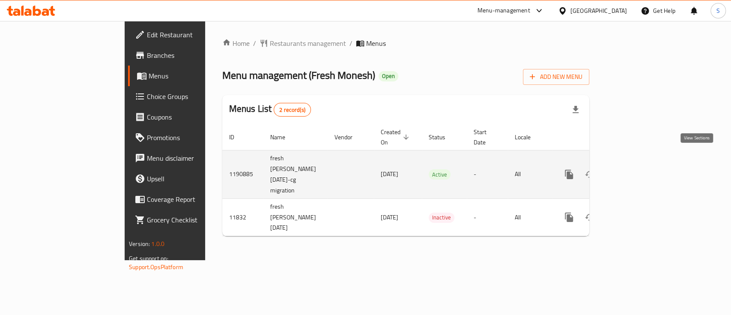
click at [634, 170] on icon "enhanced table" at bounding box center [631, 174] width 8 height 8
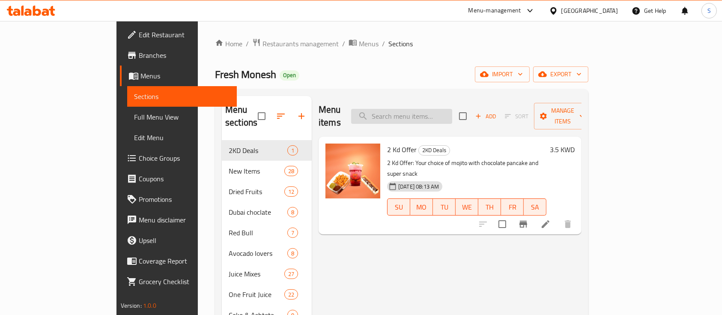
click at [438, 110] on input "search" at bounding box center [401, 116] width 101 height 15
paste input "موهيتو"
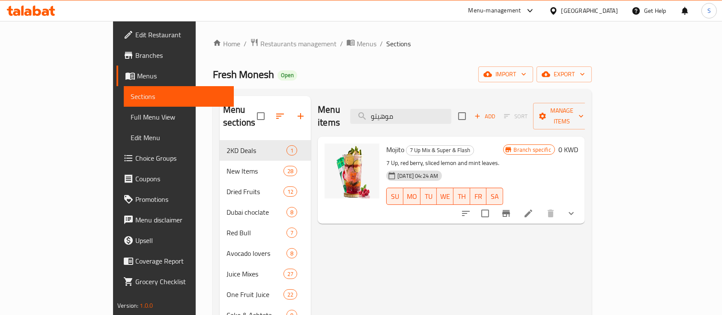
type input "موهيتو"
click at [576, 208] on icon "show more" at bounding box center [571, 213] width 10 height 10
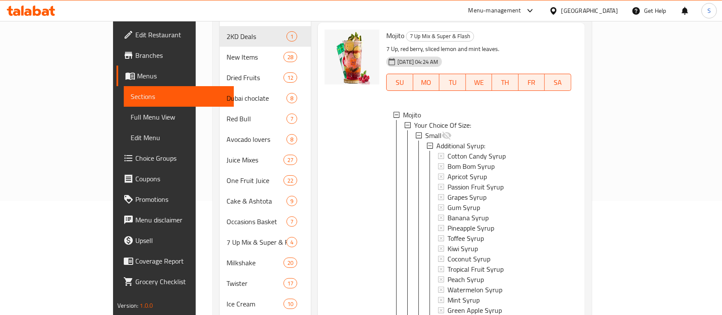
scroll to position [57, 0]
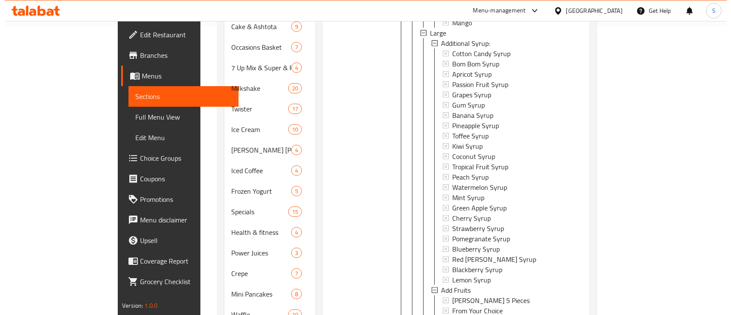
scroll to position [353, 0]
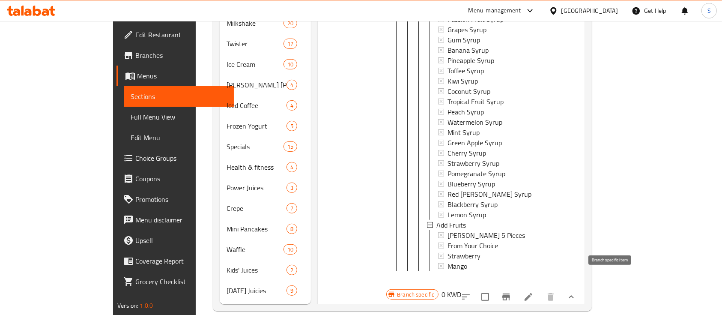
click at [511, 291] on icon "Branch-specific-item" at bounding box center [506, 296] width 10 height 10
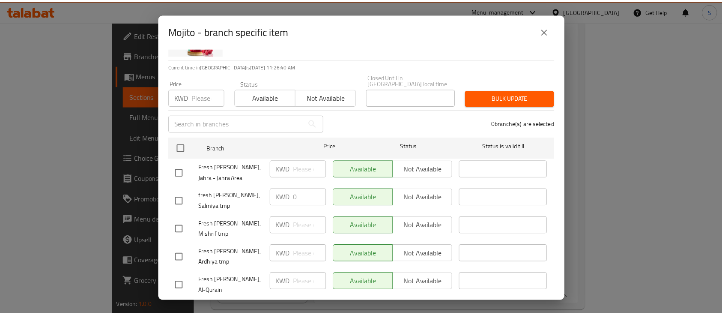
scroll to position [0, 0]
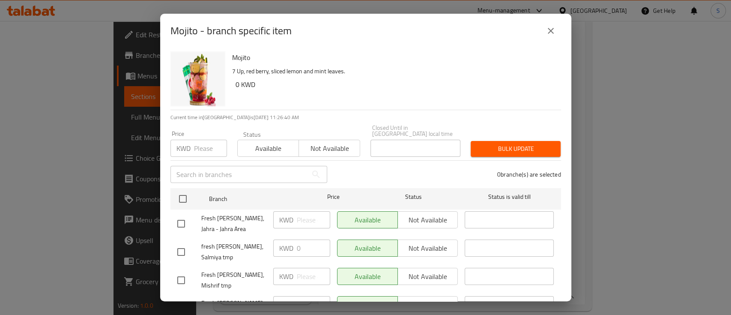
click at [548, 33] on icon "close" at bounding box center [550, 31] width 10 height 10
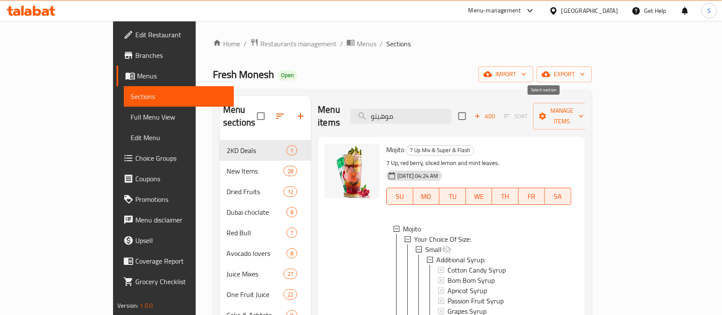
click at [471, 108] on input "checkbox" at bounding box center [462, 116] width 18 height 18
checkbox input "true"
click at [583, 111] on span "Manage items" at bounding box center [562, 115] width 44 height 21
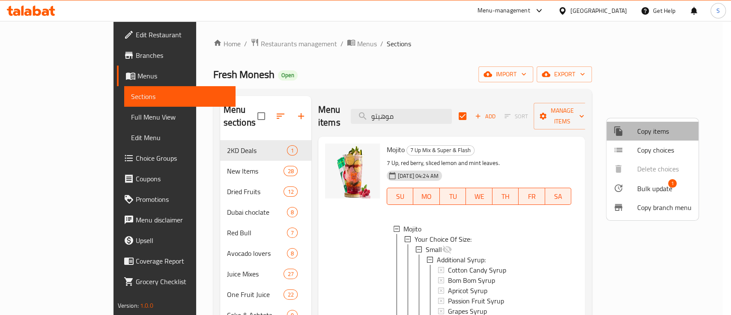
click at [654, 129] on span "Copy items" at bounding box center [664, 131] width 54 height 10
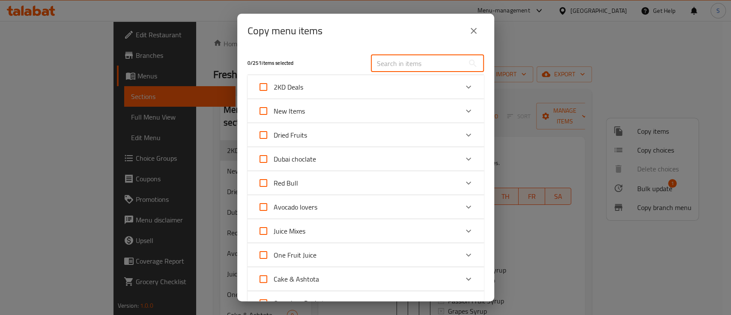
click at [397, 66] on input "text" at bounding box center [417, 63] width 93 height 17
paste input "موهيتو"
type input "موهيتو"
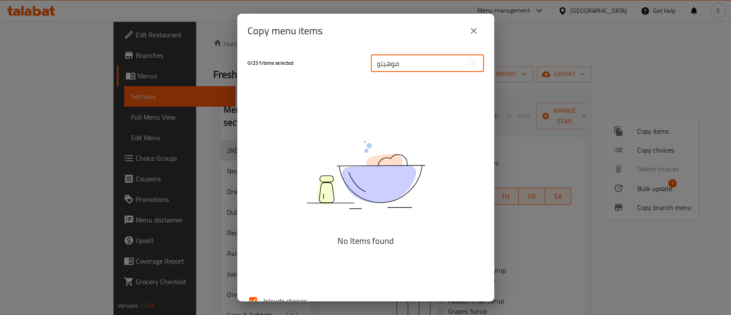
click at [398, 66] on input "موهيتو" at bounding box center [417, 63] width 93 height 17
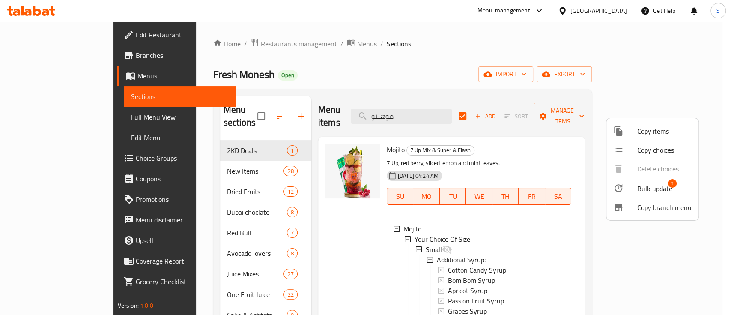
click at [368, 137] on div at bounding box center [365, 157] width 731 height 315
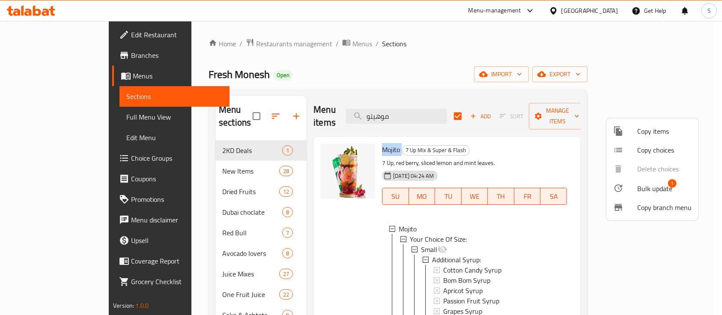
click at [382, 143] on span "Mojito" at bounding box center [391, 149] width 18 height 13
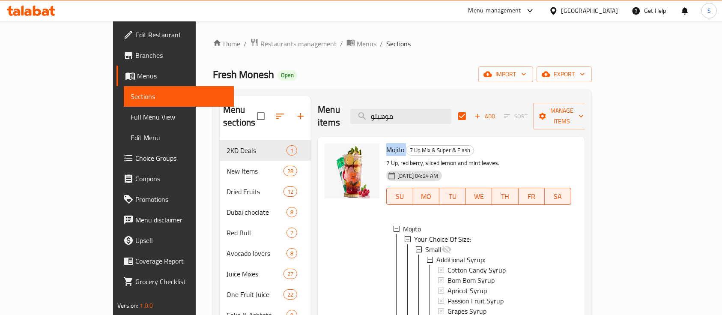
copy h6 "Mojito"
click at [583, 110] on span "Manage items" at bounding box center [562, 115] width 44 height 21
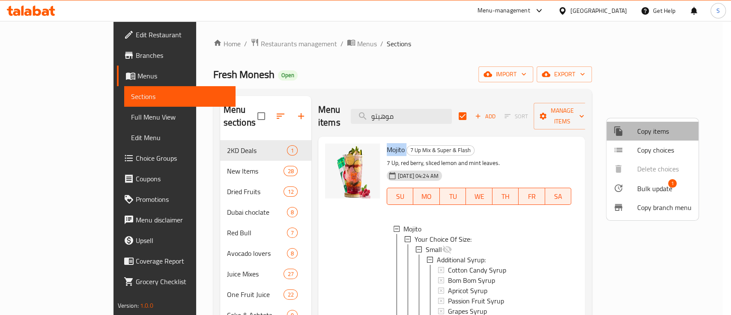
click at [654, 133] on span "Copy items" at bounding box center [664, 131] width 54 height 10
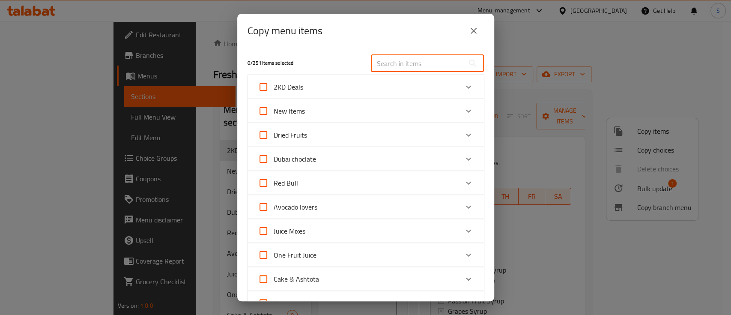
click at [409, 60] on input "text" at bounding box center [417, 63] width 93 height 17
paste input "Mojito"
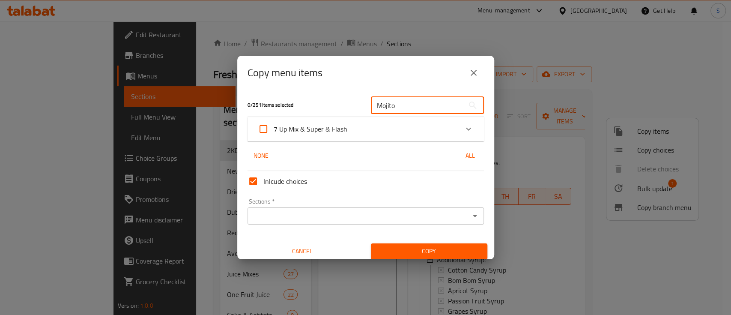
type input "Mojito"
click at [339, 128] on span "7 Up Mix & Super & Flash" at bounding box center [311, 128] width 74 height 13
click at [274, 128] on input "7 Up Mix & Super & Flash" at bounding box center [263, 129] width 21 height 21
checkbox input "true"
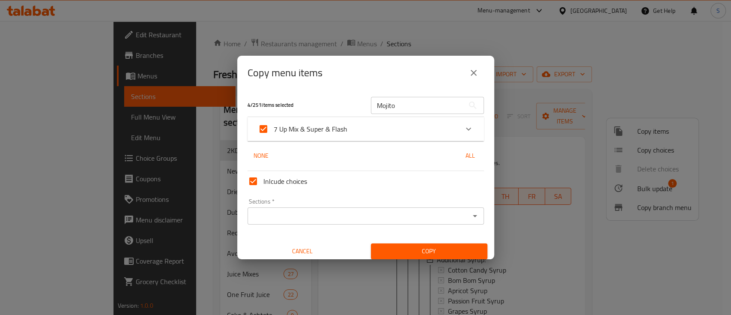
click at [413, 208] on div "Sections *" at bounding box center [365, 215] width 236 height 17
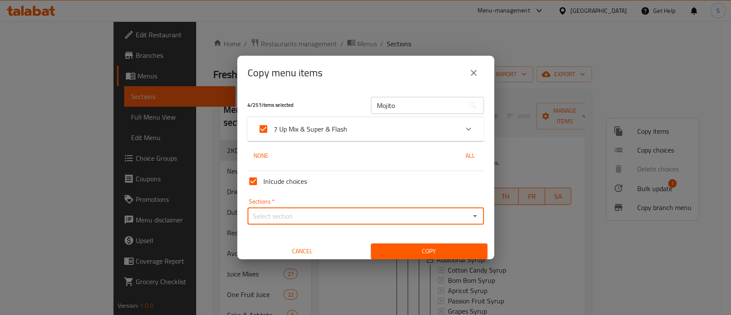
click at [469, 216] on button "Open" at bounding box center [475, 216] width 12 height 12
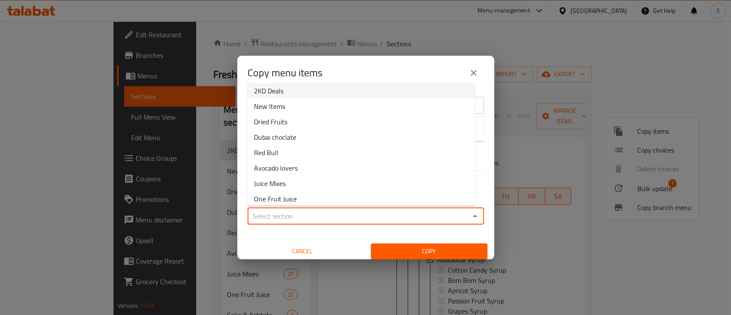
click at [397, 90] on li "2KD Deals" at bounding box center [361, 90] width 228 height 15
type input "2KD Deals"
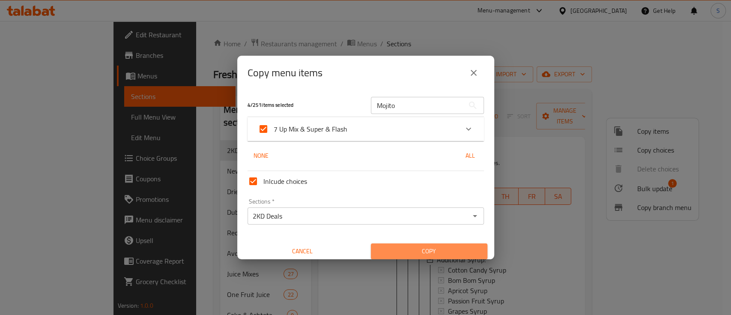
click at [435, 246] on span "Copy" at bounding box center [429, 251] width 103 height 11
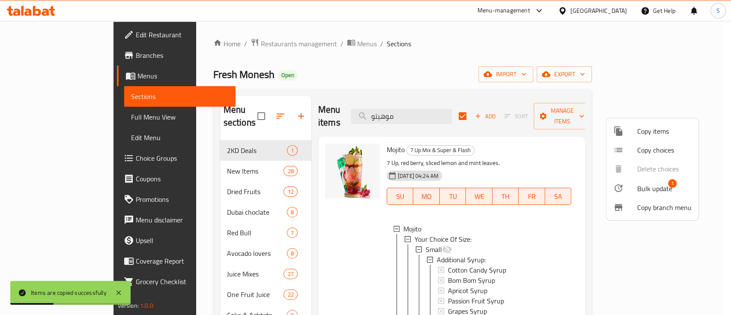
click at [515, 62] on div at bounding box center [365, 157] width 731 height 315
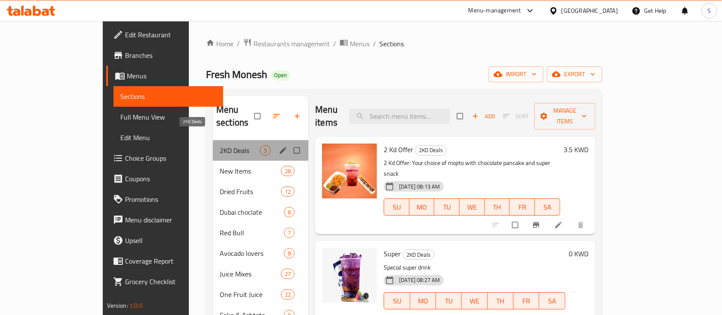
click at [220, 145] on span "2KD Deals" at bounding box center [240, 150] width 40 height 10
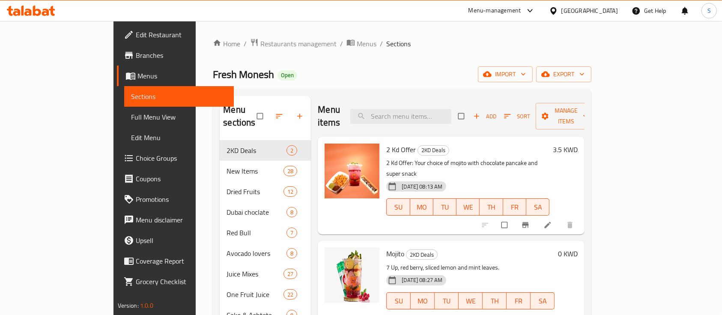
click at [386, 143] on span "2 Kd Offer" at bounding box center [401, 149] width 30 height 13
click at [552, 220] on icon at bounding box center [547, 224] width 9 height 9
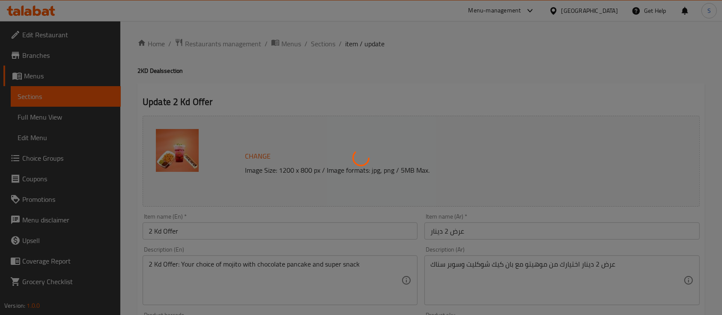
click at [200, 226] on div at bounding box center [361, 157] width 722 height 315
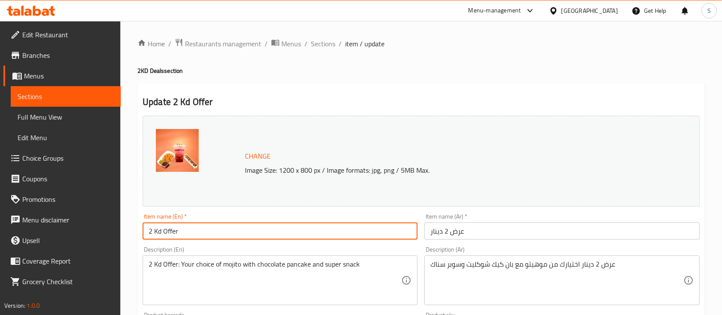
click at [187, 228] on input "2 Kd Offer" at bounding box center [280, 230] width 275 height 17
click at [478, 234] on input "عرض 2 دينار" at bounding box center [561, 230] width 275 height 17
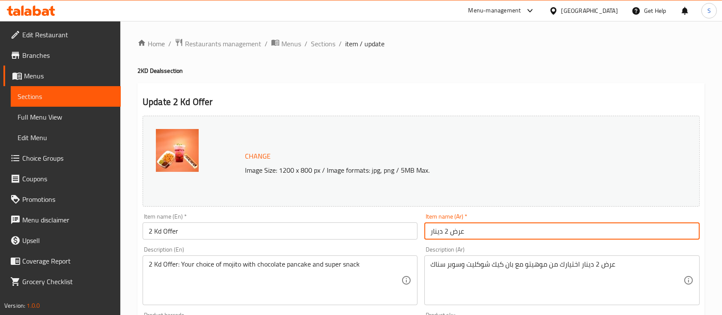
click at [478, 234] on input "عرض 2 دينار" at bounding box center [561, 230] width 275 height 17
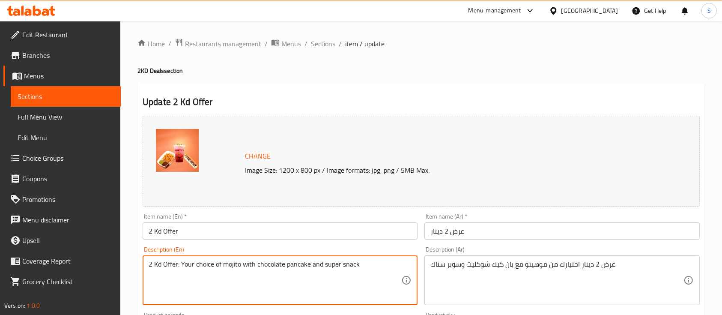
click at [328, 264] on textarea "2 Kd Offer: Your choice of mojito with chocolate pancake and super snack" at bounding box center [275, 280] width 253 height 41
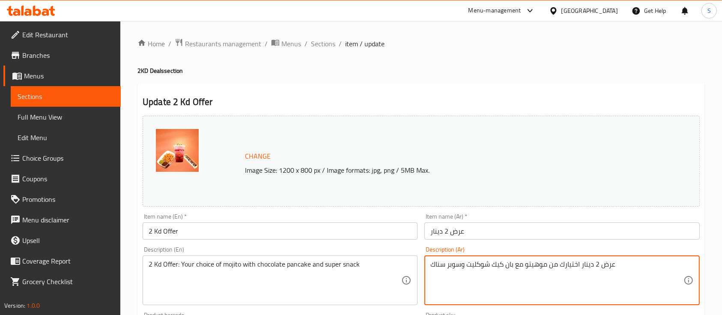
click at [510, 265] on textarea "عرض 2 دينار اختيارك من موهيتو مع بان كيك شوكليت وسوبر سناك" at bounding box center [556, 280] width 253 height 41
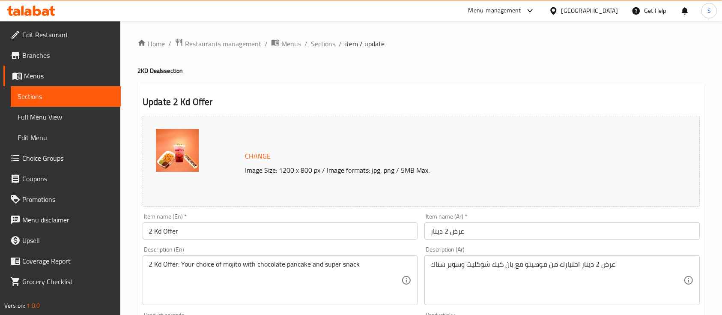
click at [323, 43] on span "Sections" at bounding box center [323, 44] width 24 height 10
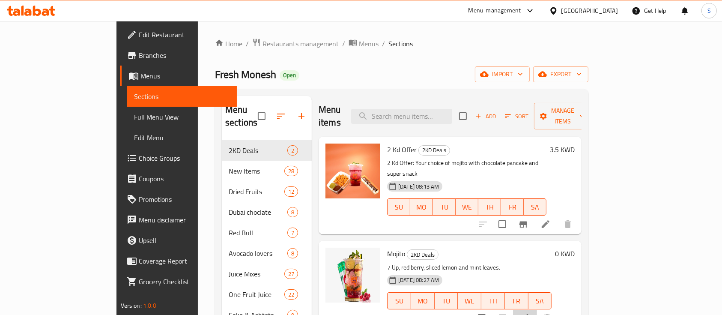
click at [537, 310] on li at bounding box center [525, 317] width 24 height 15
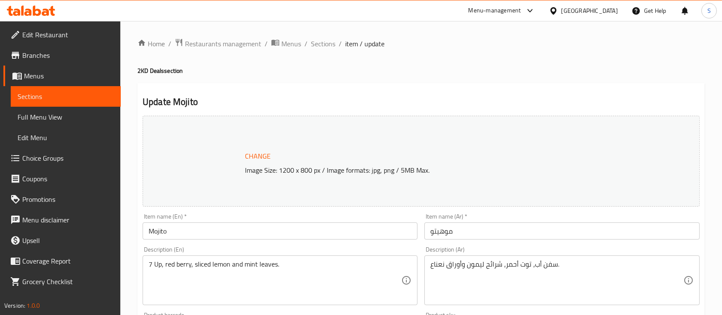
drag, startPoint x: 253, startPoint y: 232, endPoint x: 253, endPoint y: 228, distance: 4.7
click at [253, 232] on input "Mojito" at bounding box center [280, 230] width 275 height 17
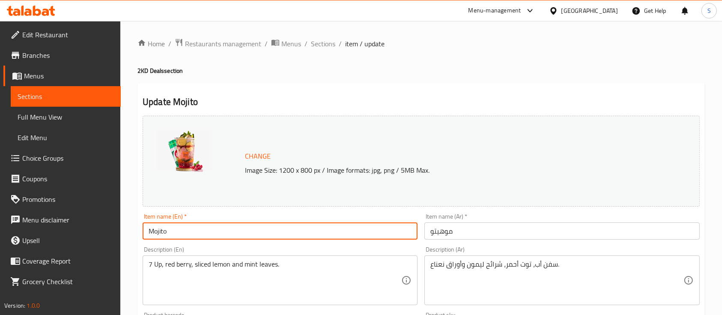
click at [253, 228] on input "Mojito" at bounding box center [280, 230] width 275 height 17
paste input "2 Kd Offer"
type input "2 Kd Offer"
click at [456, 228] on input "موهيتو" at bounding box center [561, 230] width 275 height 17
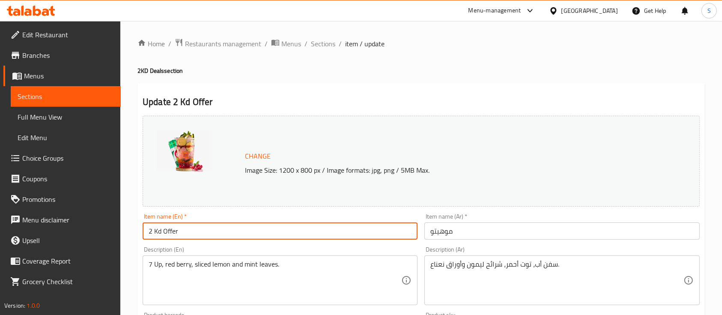
click at [456, 228] on input "موهيتو" at bounding box center [561, 230] width 275 height 17
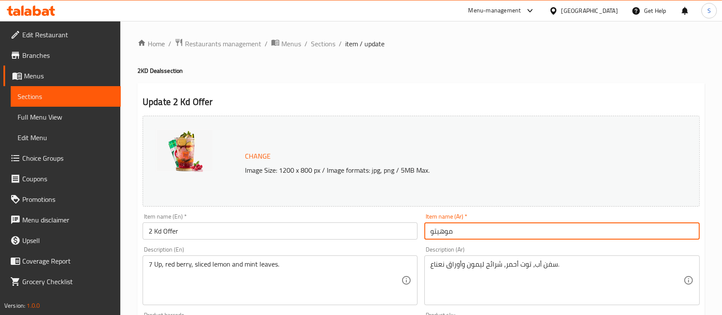
click at [456, 228] on input "موهيتو" at bounding box center [561, 230] width 275 height 17
paste input "عرض 2 دينار"
type input "عرض 2 دينار"
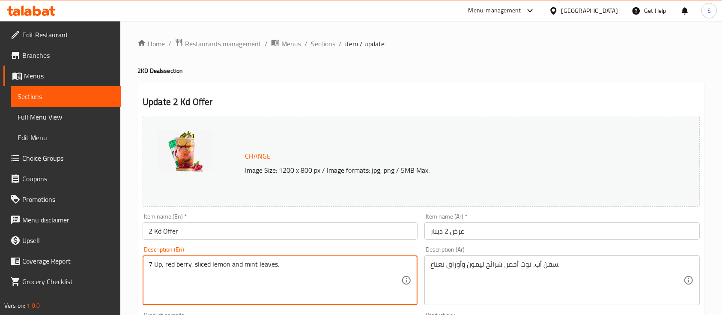
click at [225, 264] on textarea "7 Up, red berry, sliced lemon and mint leaves." at bounding box center [275, 280] width 253 height 41
paste textarea "2 Kd Offer: Your choice of mojito with chocolate pancake and super snack"
type textarea "2 Kd Offer: Your choice of mojito with chocolate pancake and super snack"
click at [490, 267] on textarea "سفن أب، توت أحمر، شرائح ليمون وأوراق نعناع." at bounding box center [556, 280] width 253 height 41
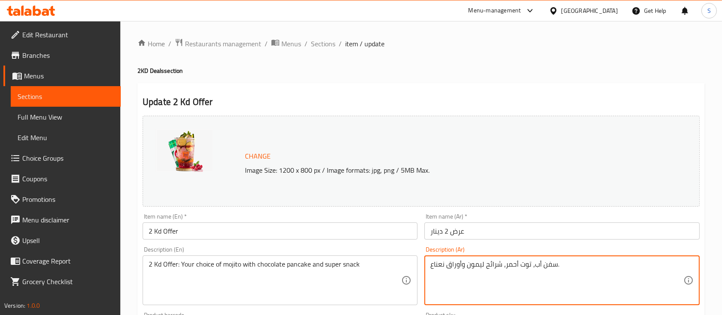
click at [490, 267] on textarea "سفن أب، توت أحمر، شرائح ليمون وأوراق نعناع." at bounding box center [556, 280] width 253 height 41
paste textarea "رض 2 دينار اختيارك من موهيتو مع بان كيك شوكليت وسوبر سناك"
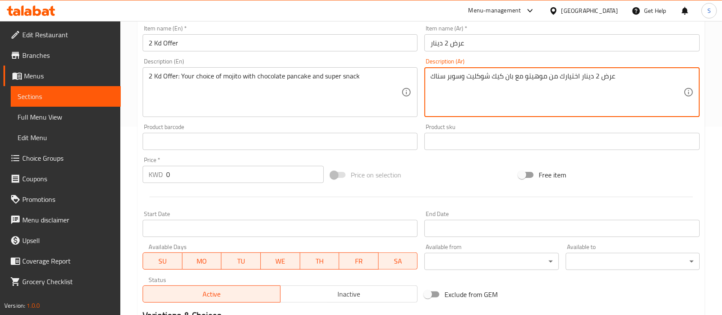
scroll to position [171, 0]
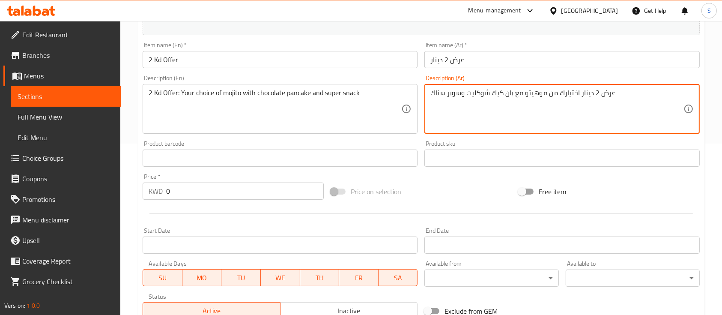
type textarea "عرض 2 دينار اختيارك من موهيتو مع بان كيك شوكليت وسوبر سناك"
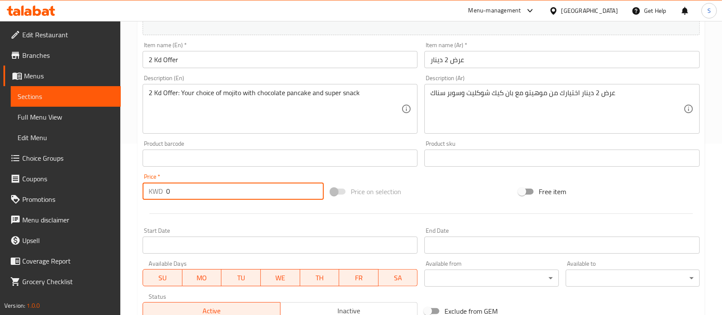
click at [148, 196] on div "KWD 0 Price *" at bounding box center [233, 190] width 181 height 17
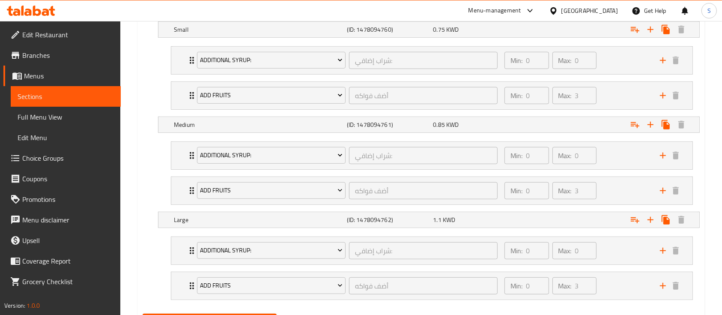
scroll to position [556, 0]
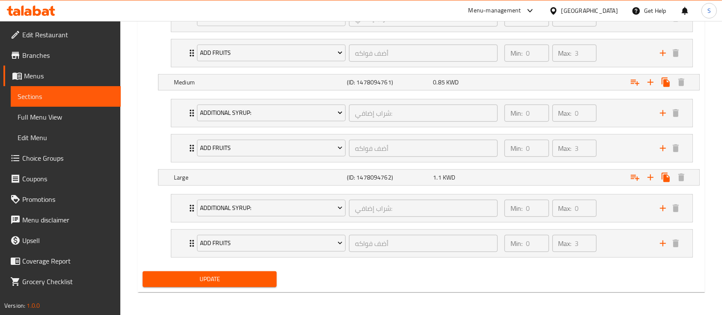
type input "3"
click at [255, 271] on button "Update" at bounding box center [210, 279] width 134 height 16
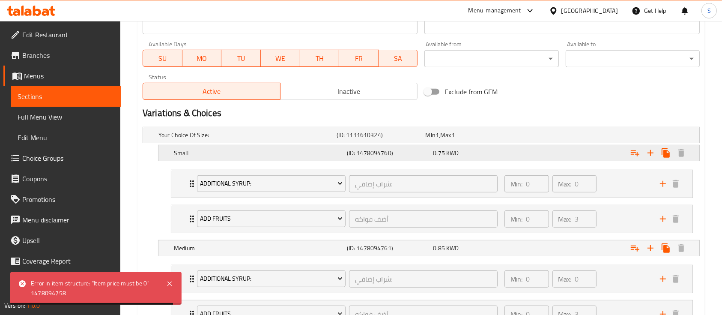
scroll to position [385, 0]
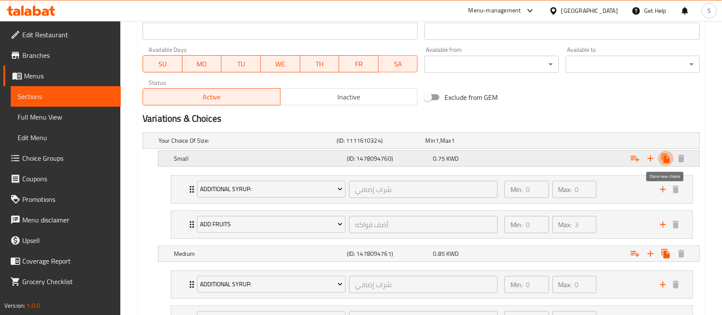
click at [669, 159] on icon "Expand" at bounding box center [665, 158] width 8 height 9
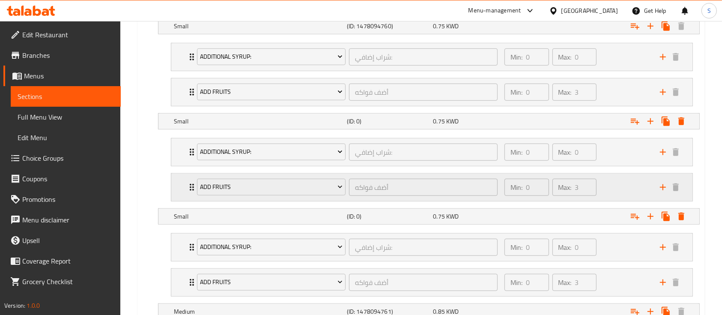
scroll to position [403, 0]
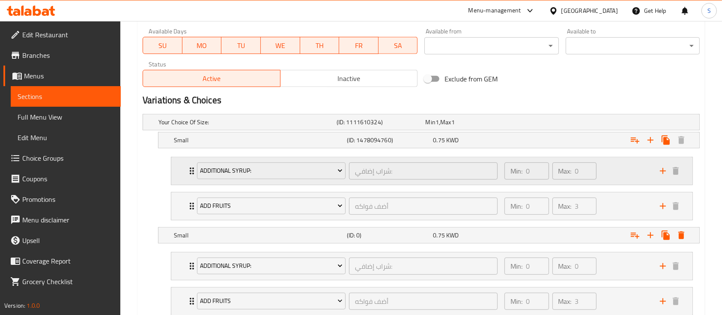
click at [619, 170] on div "Min: 0 ​ Max: 0 ​" at bounding box center [576, 170] width 155 height 27
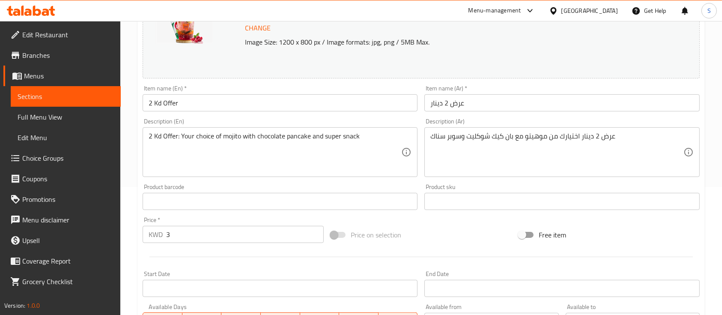
scroll to position [3, 0]
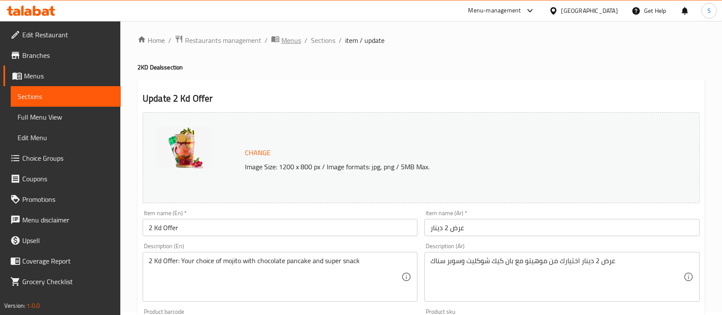
click at [290, 38] on span "Menus" at bounding box center [291, 40] width 20 height 10
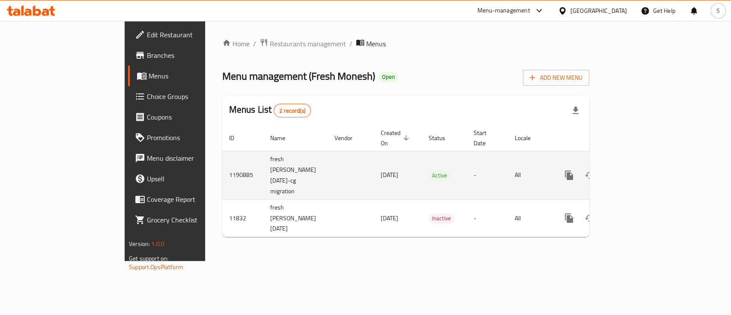
click at [636, 170] on icon "enhanced table" at bounding box center [630, 175] width 10 height 10
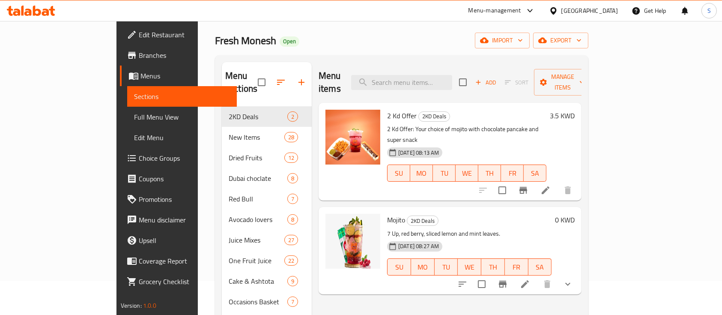
scroll to position [57, 0]
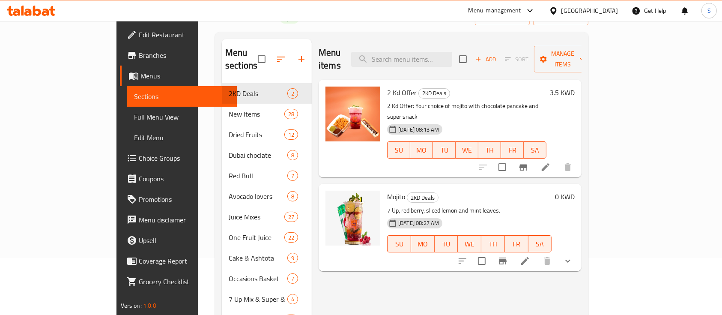
click at [431, 205] on p "7 Up, red berry, sliced lemon and mint leaves." at bounding box center [469, 210] width 164 height 11
copy div "7 Up, red berry, sliced lemon and mint leaves."
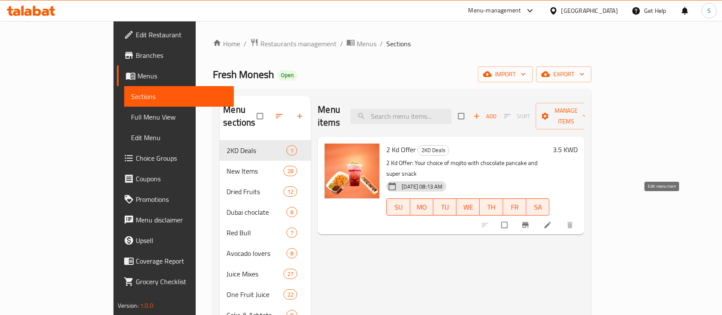
click at [552, 220] on icon at bounding box center [547, 224] width 9 height 9
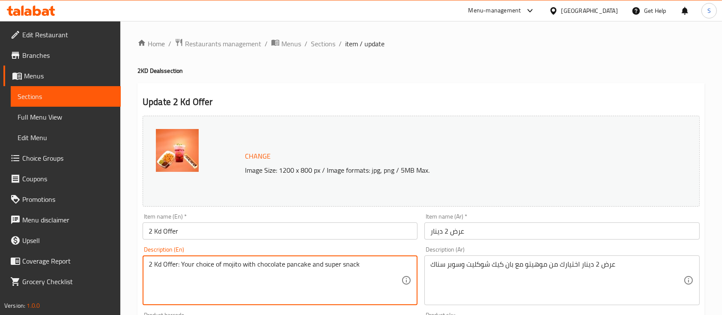
paste textarea "7 Up, red berry, sliced lemon and mint leaves."
click at [189, 270] on textarea "2 Kd Offer: Your choice of mojito 7 Up, red berry, sliced lemon and mint leaves…" at bounding box center [275, 280] width 253 height 41
drag, startPoint x: 241, startPoint y: 265, endPoint x: 250, endPoint y: 266, distance: 9.5
click at [243, 265] on textarea "2 Kd Offer: Your choice of mojito 7 Up, red berry, sliced lemon and mint leaves…" at bounding box center [275, 280] width 253 height 41
click at [371, 264] on textarea "2 Kd Offer: Your choice of mojito(7 Up, red berry, sliced lemon and mint leaves…" at bounding box center [275, 280] width 253 height 41
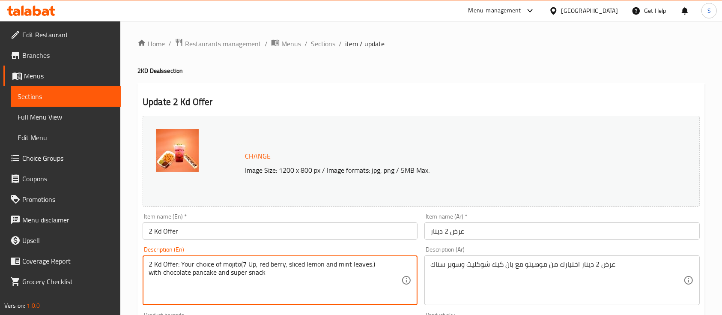
drag, startPoint x: 370, startPoint y: 262, endPoint x: 243, endPoint y: 262, distance: 127.1
click at [243, 262] on textarea "2 Kd Offer: Your choice of mojito(7 Up, red berry, sliced lemon and mint leaves…" at bounding box center [275, 280] width 253 height 41
type textarea "2 Kd Offer: Your choice of mojito(7 Up, red berry, sliced lemon and mint leaves…"
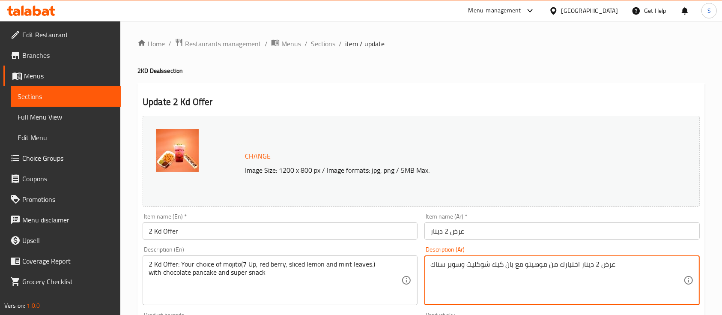
paste textarea "7 Up، التوت الأحمر، شرائح الليمون وأوراق النعناع."
click at [526, 265] on textarea "عرض 2 دينار اختيارك من موهيتو مع بان كيك شوكليت وسوبر سناك" at bounding box center [556, 280] width 253 height 41
paste textarea "7 Up، التوت الأحمر، شرائح الليمون وأوراق النعناع."
click at [571, 264] on textarea "عرض 2 دينار اختيارك من موهيتو مع [PERSON_NAME] وسوبر سناك" at bounding box center [556, 280] width 253 height 41
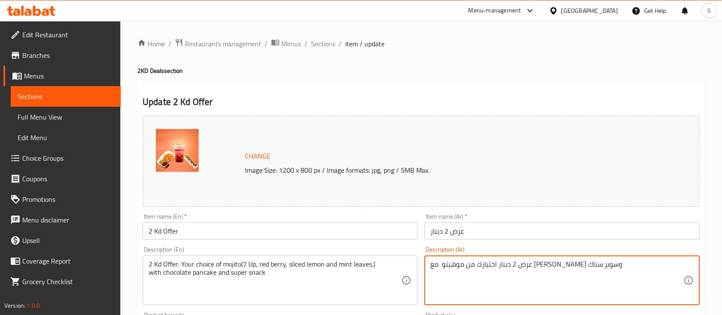
click at [552, 268] on textarea "عرض 2 دينار اختيارك من موهيتو مع [PERSON_NAME] وسوبر سناك" at bounding box center [556, 280] width 253 height 41
click at [568, 265] on textarea "عرض 2 دينار اختيارك من موهيتو مع [PERSON_NAME] وسوبر سناك" at bounding box center [556, 280] width 253 height 41
click at [555, 262] on textarea "عرض 2 دينار من موهيتو مع [PERSON_NAME] وسوبر سناك" at bounding box center [556, 280] width 253 height 41
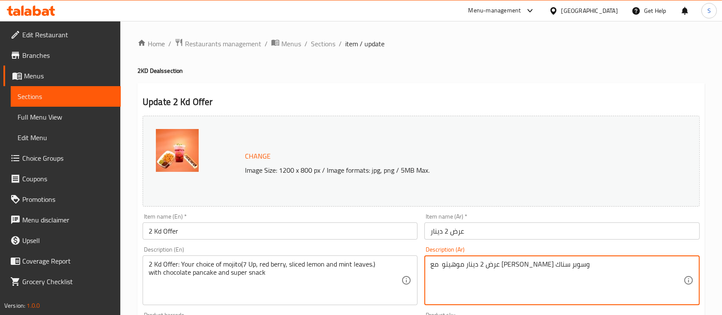
click at [527, 266] on textarea "عرض 2 دينار موهيتو مع [PERSON_NAME] وسوبر سناك" at bounding box center [556, 280] width 253 height 41
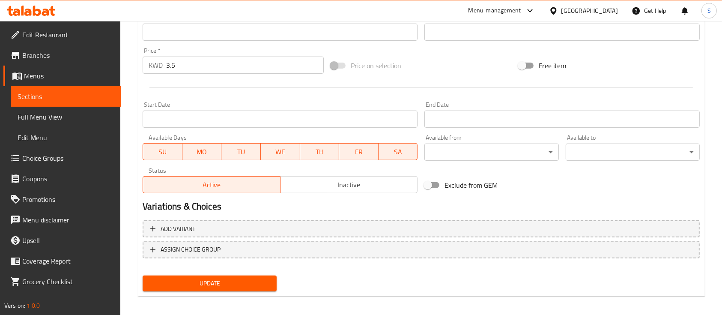
scroll to position [302, 0]
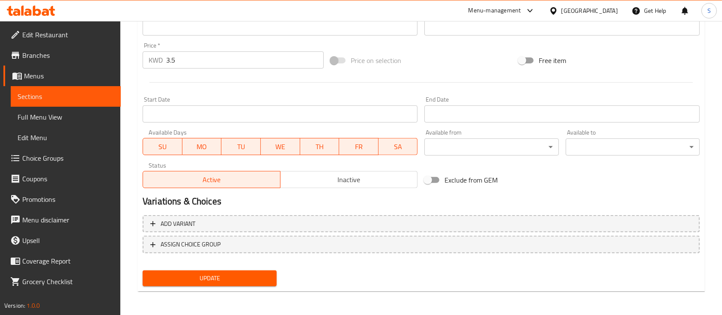
type textarea "عرض 2 دينار موهيتو ( سفن اب صوص توت الاحمر شرائح ليمون اوراق النعناع) مع بان كي…"
click at [216, 275] on span "Update" at bounding box center [209, 278] width 120 height 11
